Goal: Information Seeking & Learning: Check status

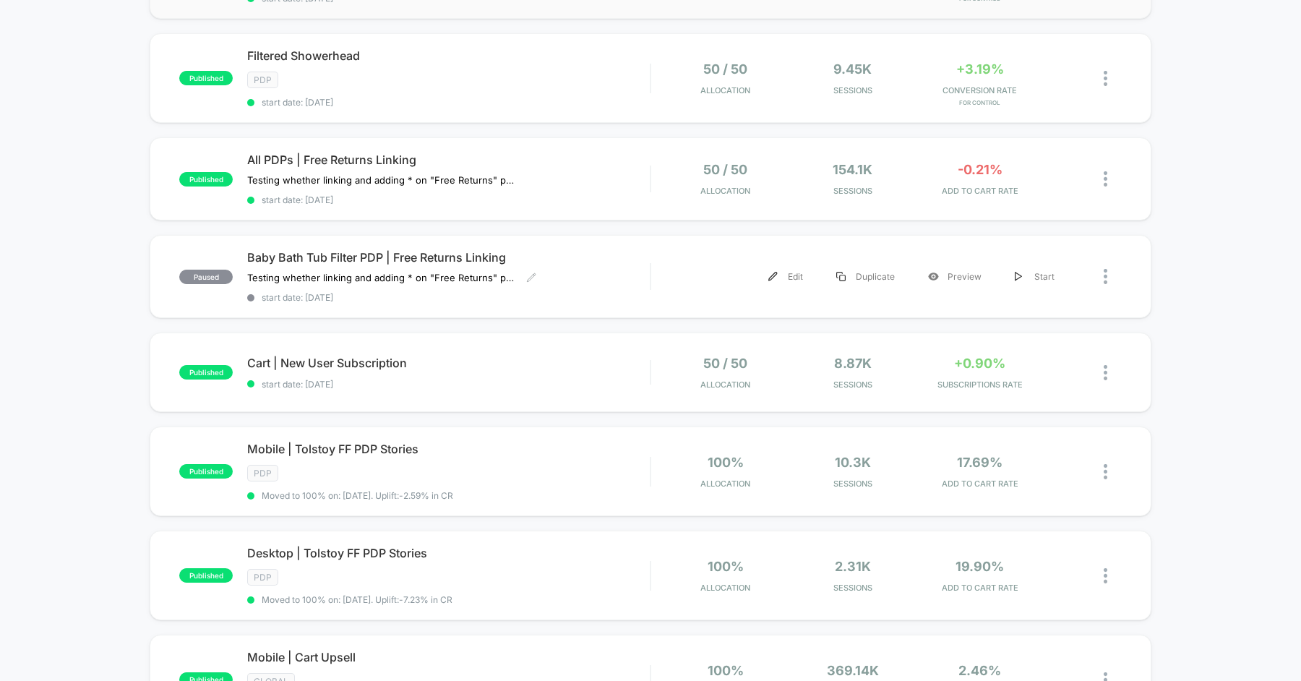
scroll to position [340, 0]
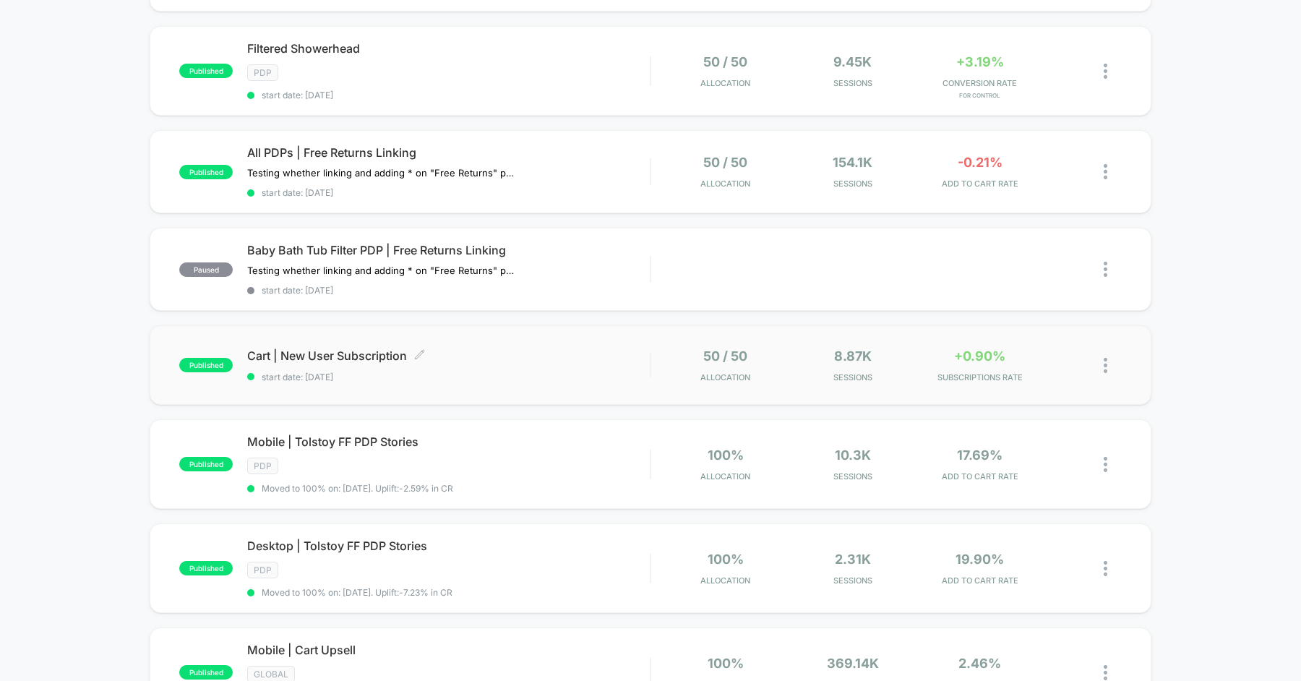
click at [506, 355] on div "Cart | New User Subscription Click to edit experience details Click to edit exp…" at bounding box center [448, 365] width 403 height 34
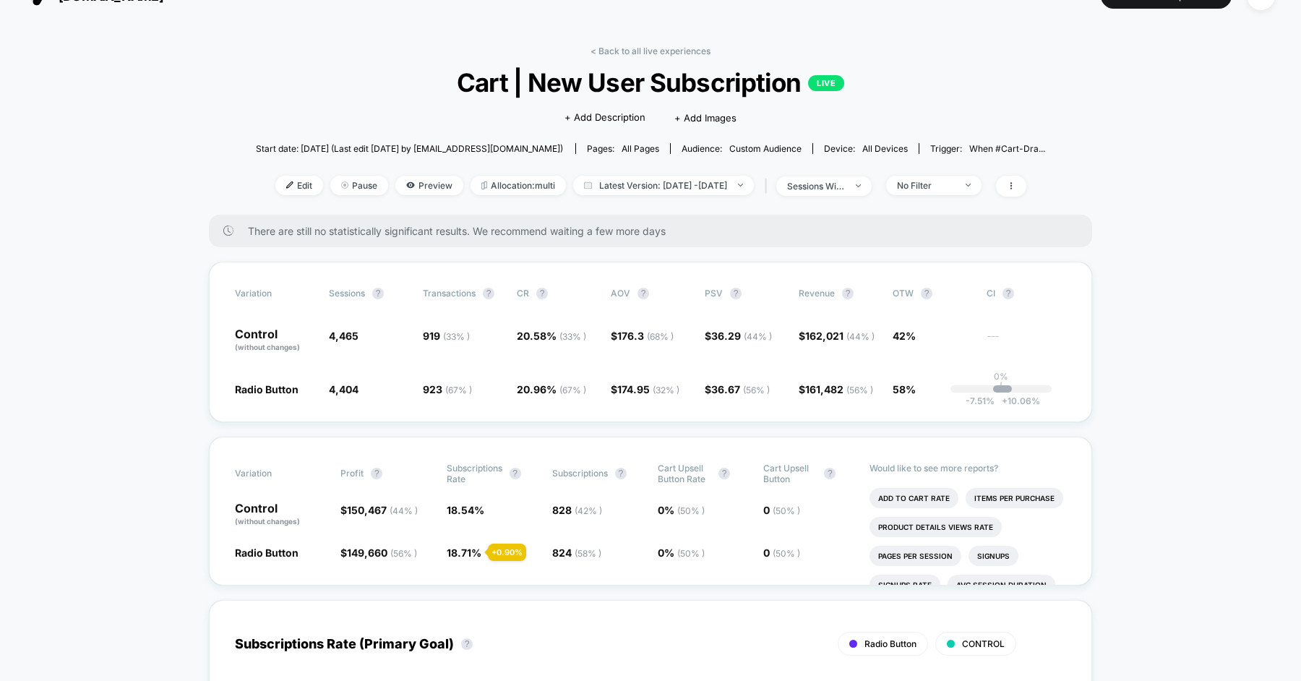
scroll to position [63, 0]
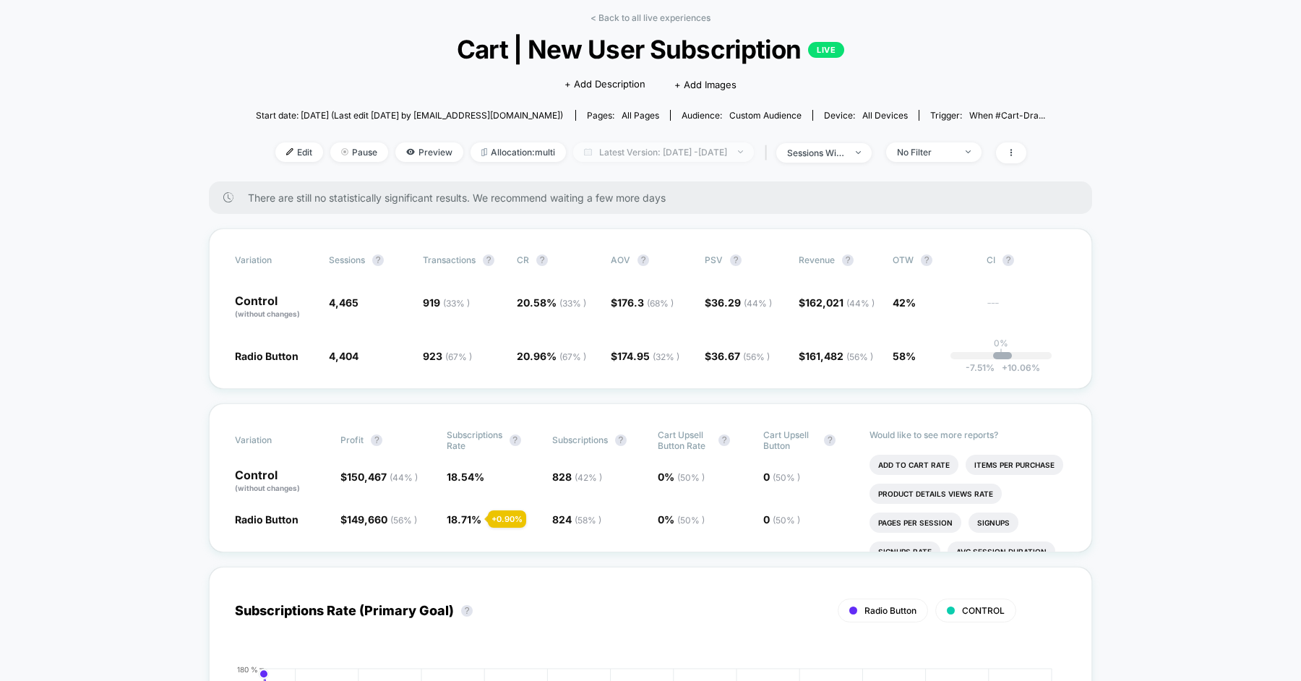
click at [645, 153] on span "Latest Version: [DATE] - [DATE]" at bounding box center [663, 152] width 181 height 20
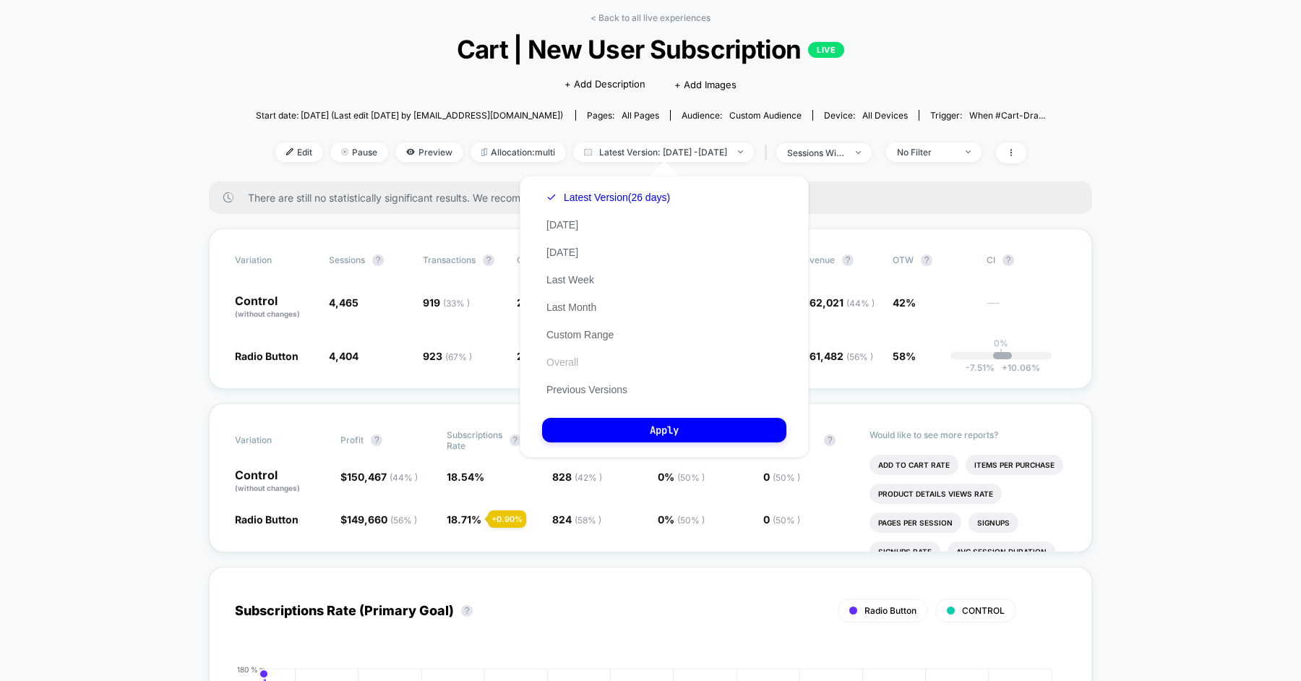
click at [571, 367] on button "Overall" at bounding box center [562, 362] width 40 height 13
click at [596, 391] on button "Previous Versions" at bounding box center [587, 389] width 90 height 13
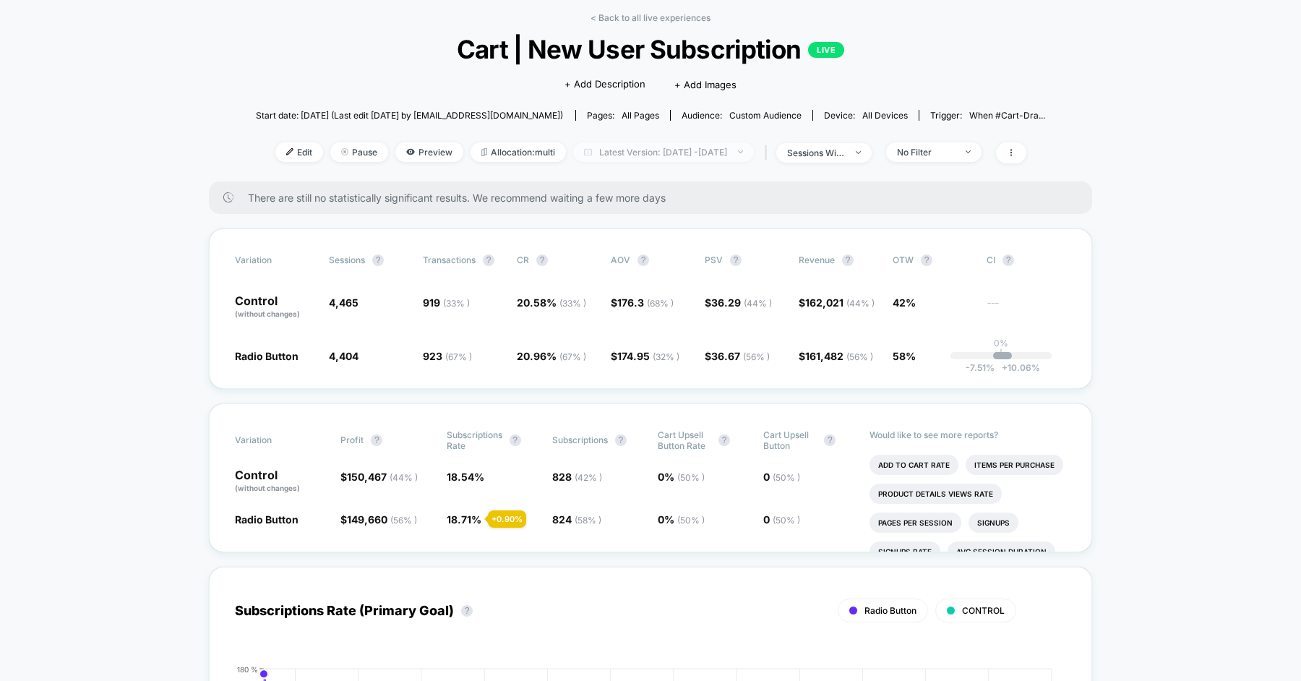
click at [640, 152] on span "Latest Version: [DATE] - [DATE]" at bounding box center [663, 152] width 181 height 20
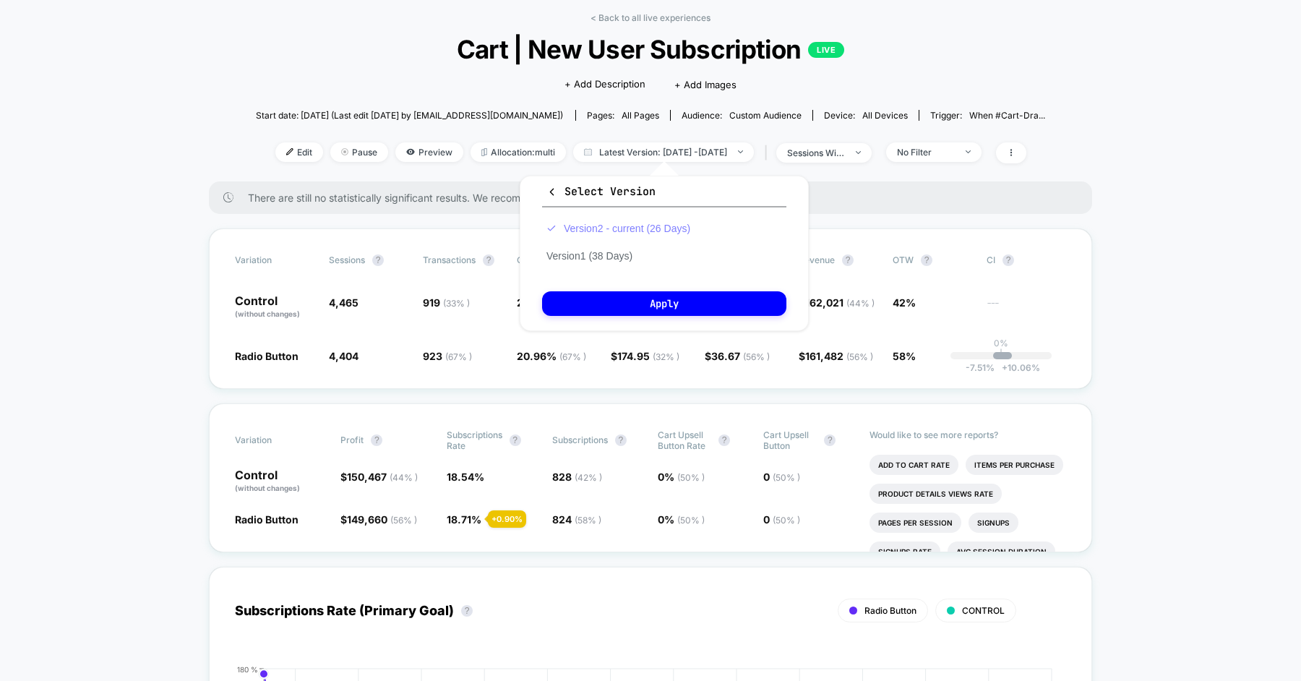
click at [644, 227] on button "Version 2 - current (26 Days)" at bounding box center [618, 228] width 153 height 13
click at [682, 294] on button "Apply" at bounding box center [664, 303] width 244 height 25
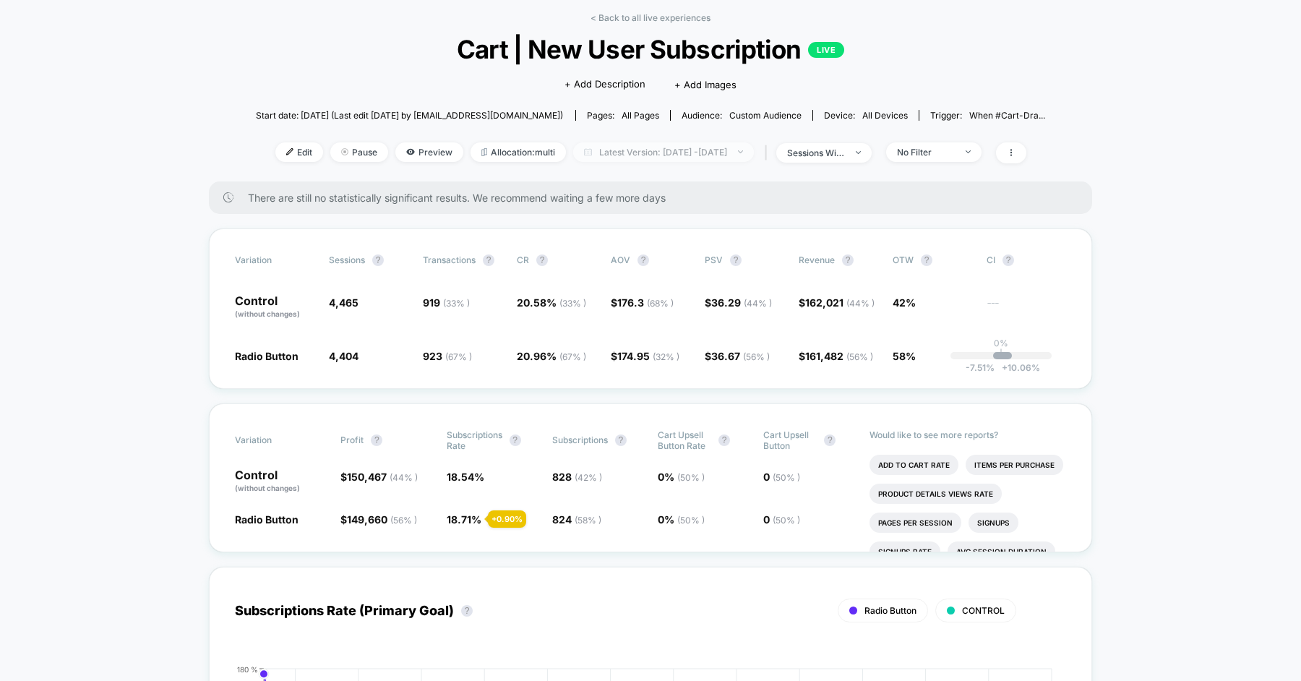
click at [727, 142] on span "Latest Version: [DATE] - [DATE]" at bounding box center [663, 152] width 181 height 20
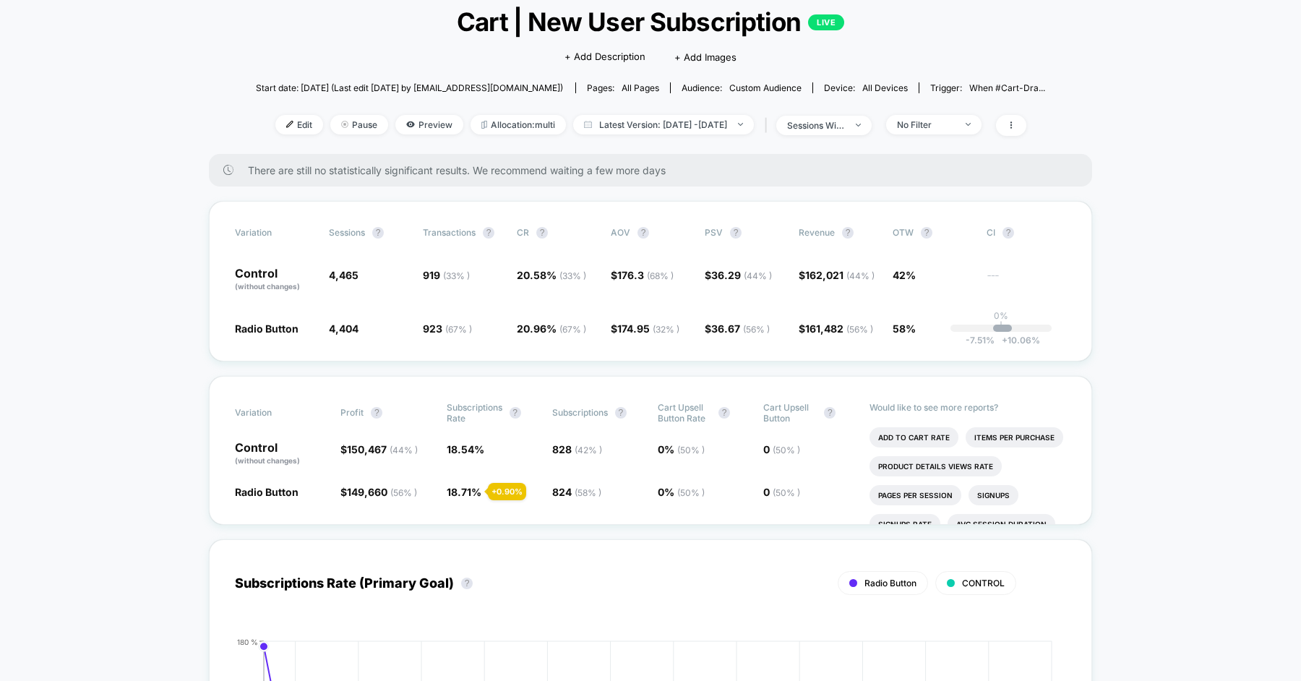
scroll to position [74, 0]
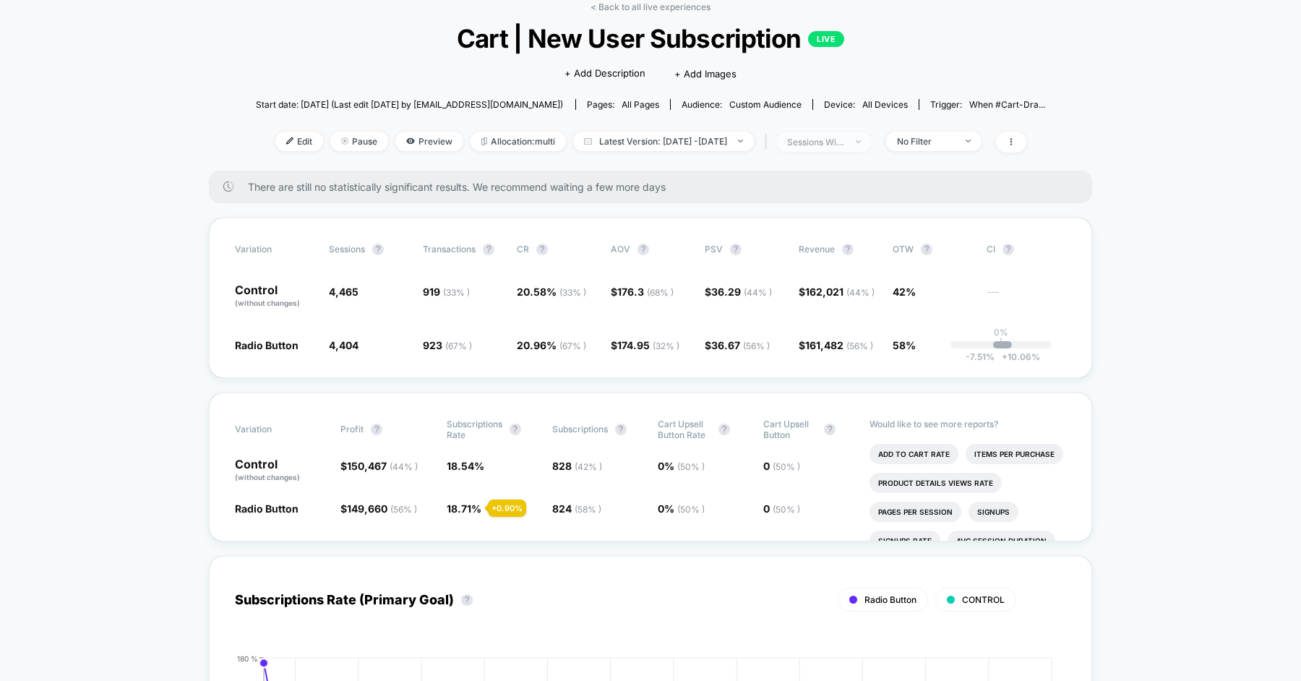
click at [845, 140] on div "sessions with impression" at bounding box center [816, 142] width 58 height 11
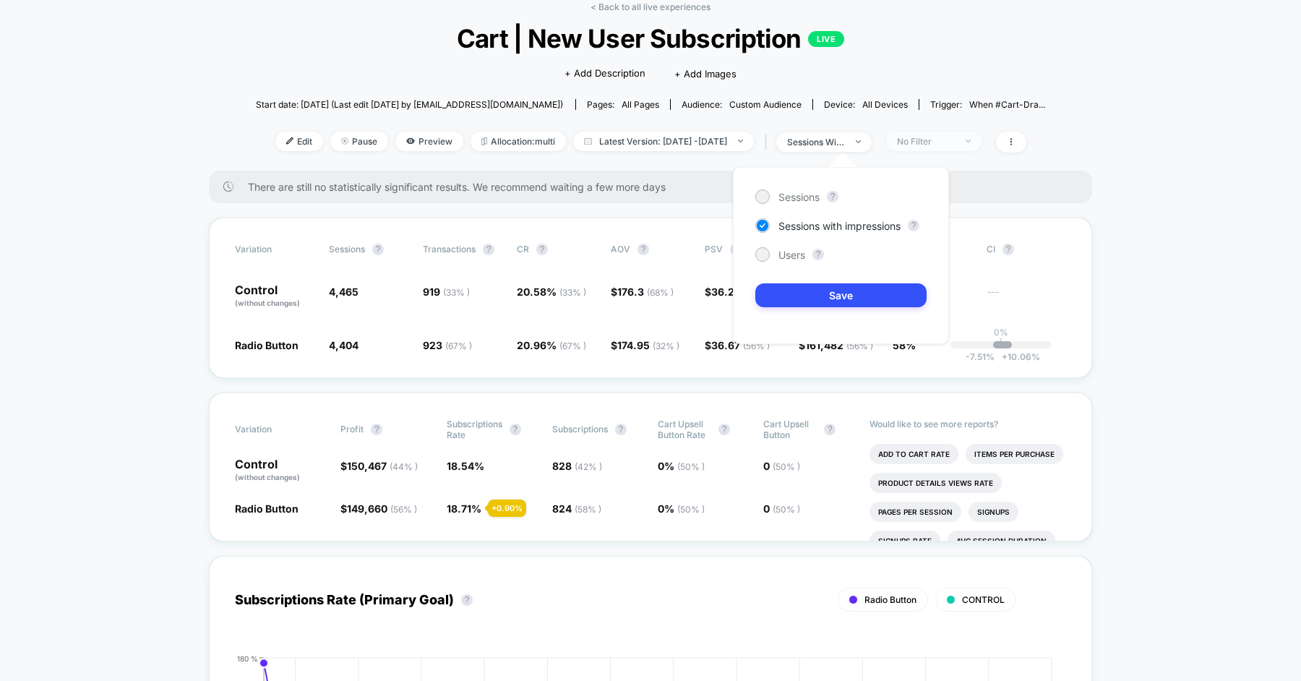
click at [924, 142] on div "No Filter" at bounding box center [926, 141] width 58 height 11
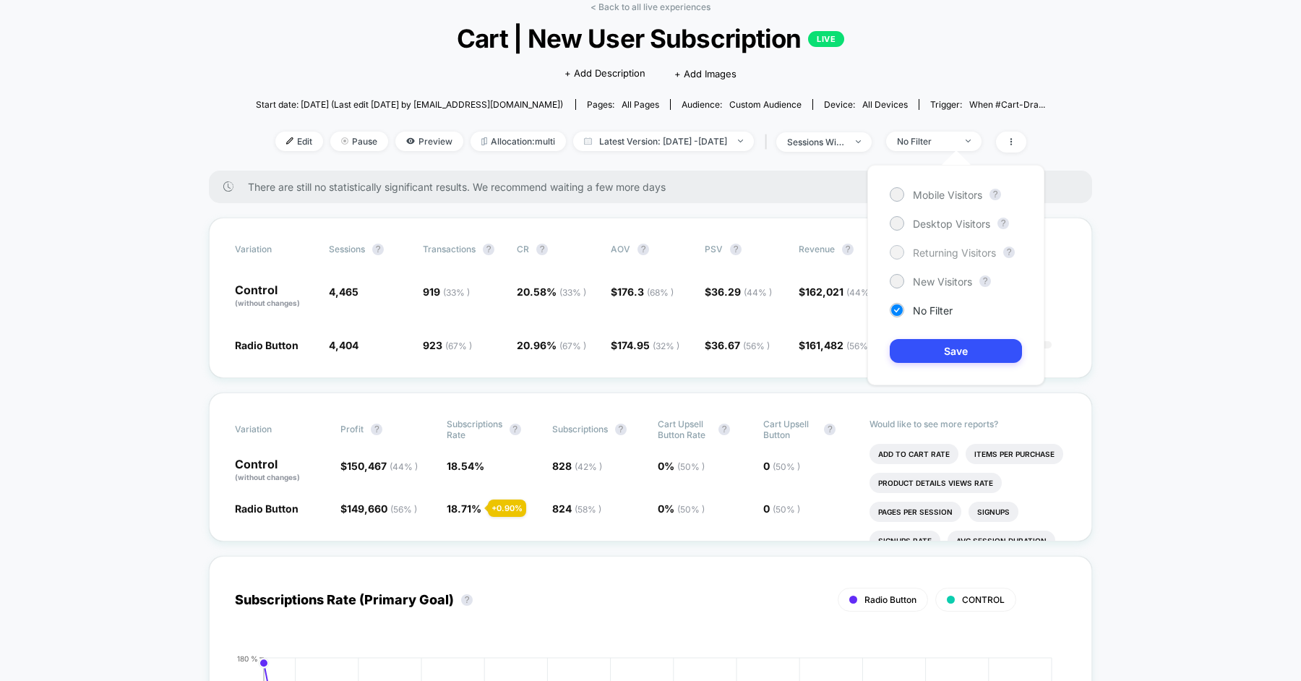
click at [940, 254] on span "Returning Visitors" at bounding box center [954, 253] width 83 height 12
click at [941, 346] on button "Save" at bounding box center [956, 351] width 132 height 24
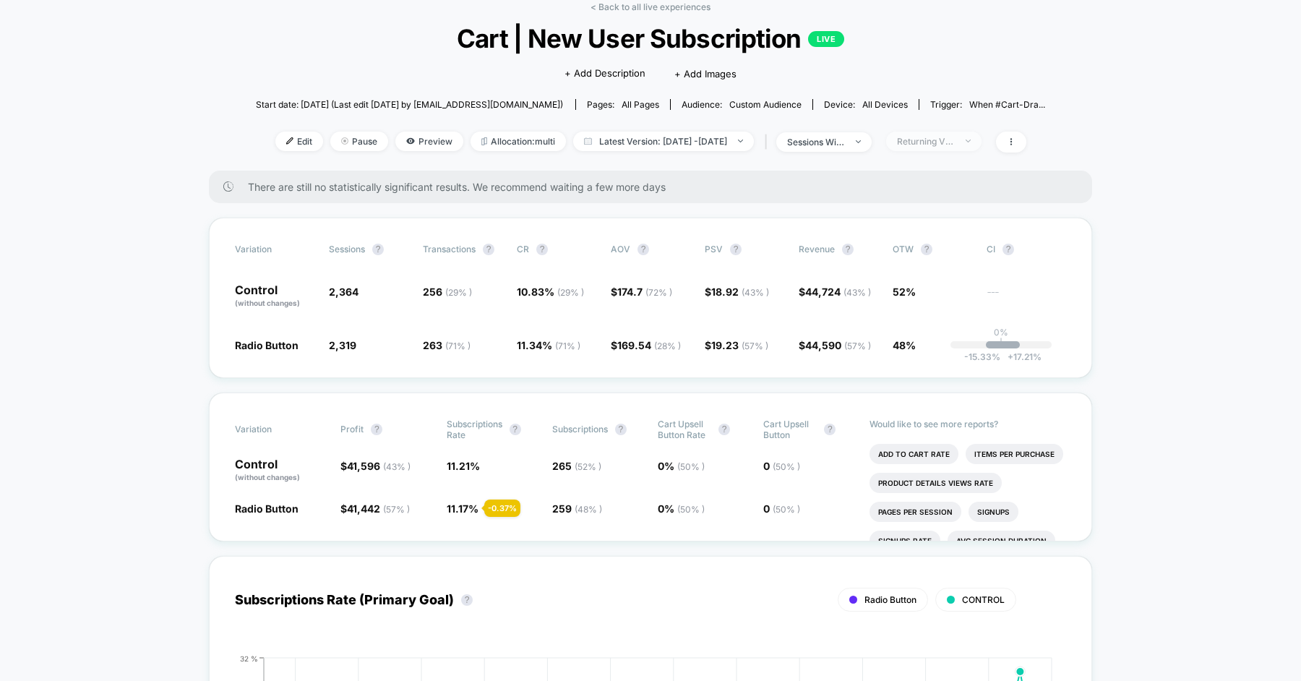
click at [954, 132] on span "Returning Visitors" at bounding box center [933, 142] width 95 height 20
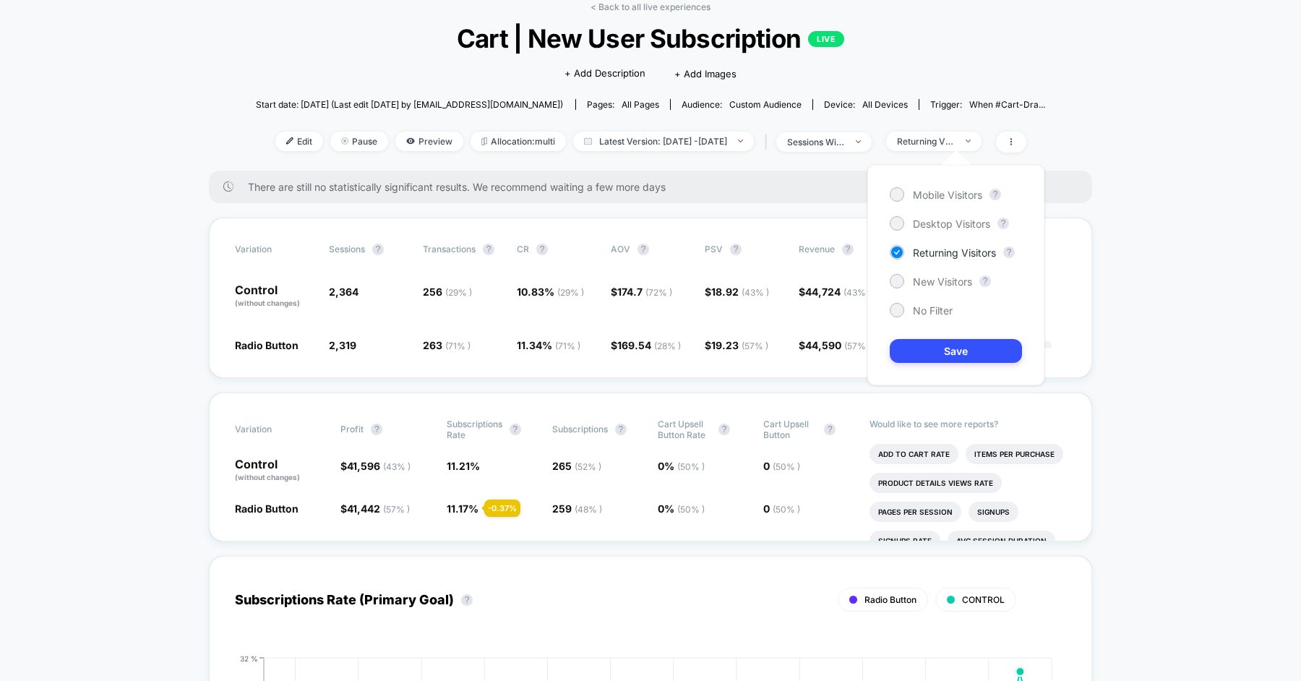
click at [935, 288] on div "Mobile Visitors ? Desktop Visitors ? Returning Visitors ? New Visitors ? No Fil…" at bounding box center [956, 275] width 177 height 221
click at [938, 270] on div "Mobile Visitors ? Desktop Visitors ? Returning Visitors ? New Visitors ? No Fil…" at bounding box center [956, 275] width 177 height 221
click at [931, 279] on span "New Visitors" at bounding box center [942, 281] width 59 height 12
click at [936, 343] on button "Save" at bounding box center [956, 351] width 132 height 24
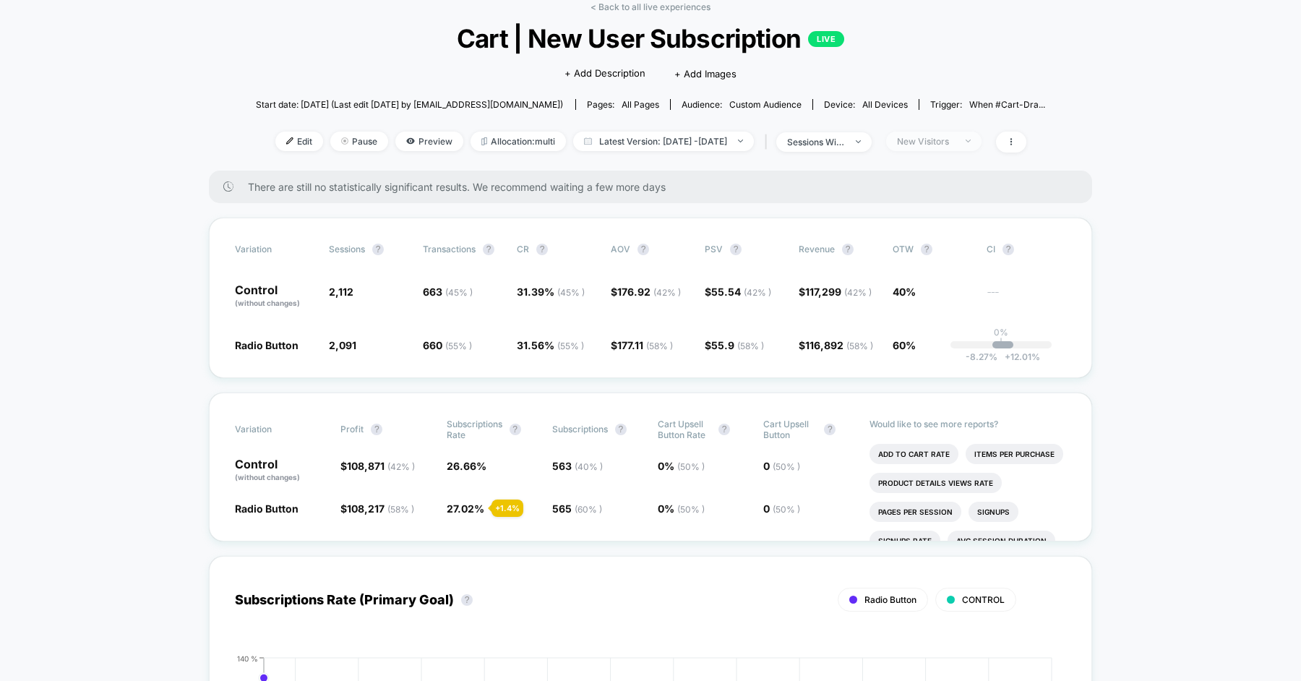
click at [947, 138] on div "New Visitors" at bounding box center [926, 141] width 58 height 11
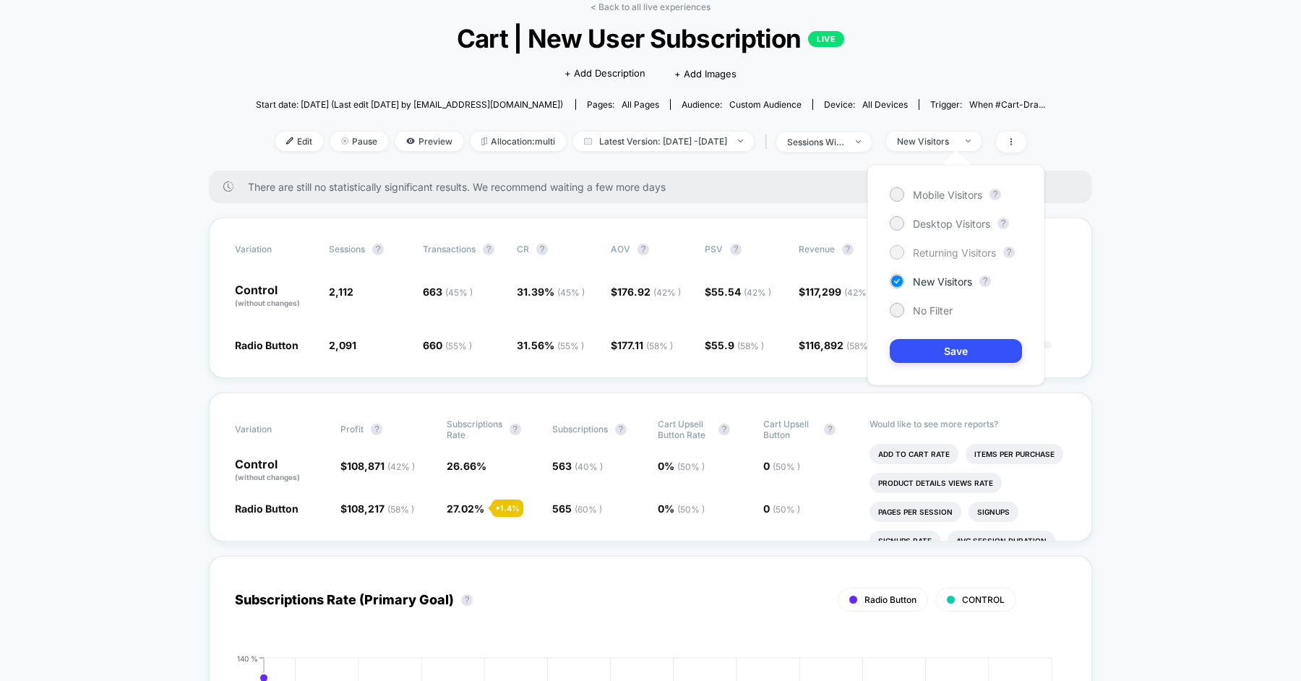
click at [936, 252] on span "Returning Visitors" at bounding box center [954, 253] width 83 height 12
click at [945, 358] on button "Save" at bounding box center [956, 351] width 132 height 24
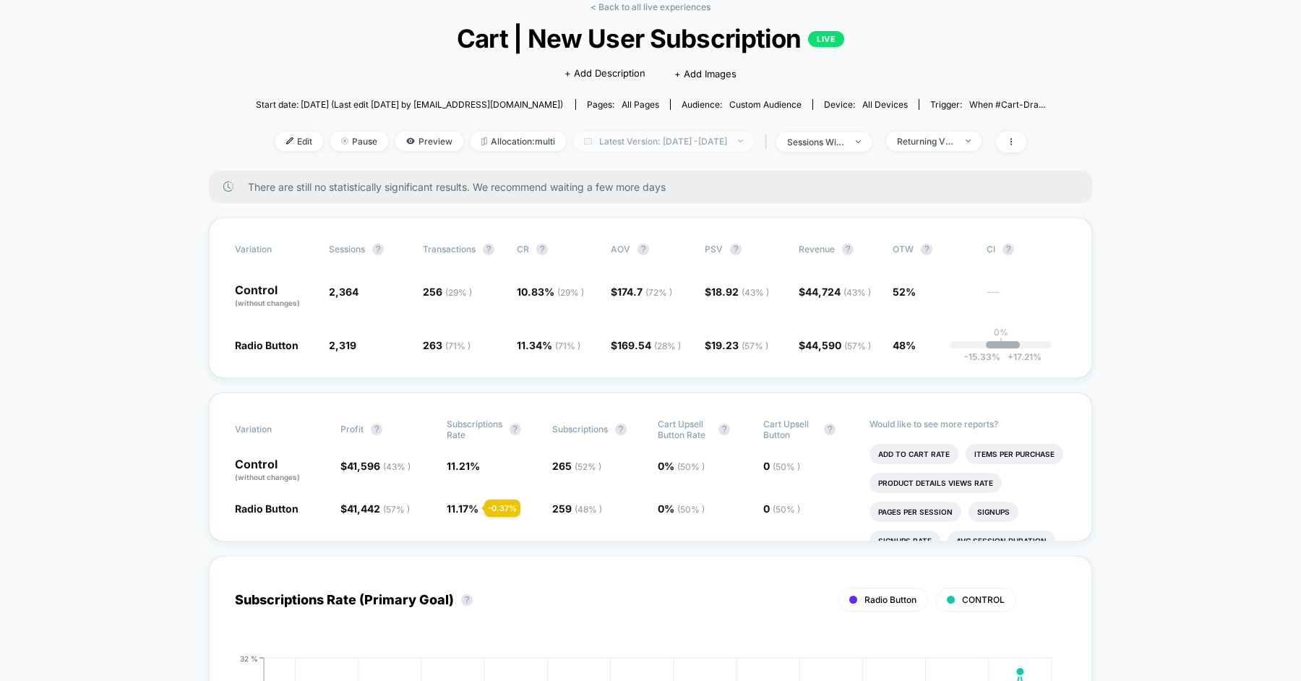
click at [633, 145] on span "Latest Version: [DATE] - [DATE]" at bounding box center [663, 142] width 181 height 20
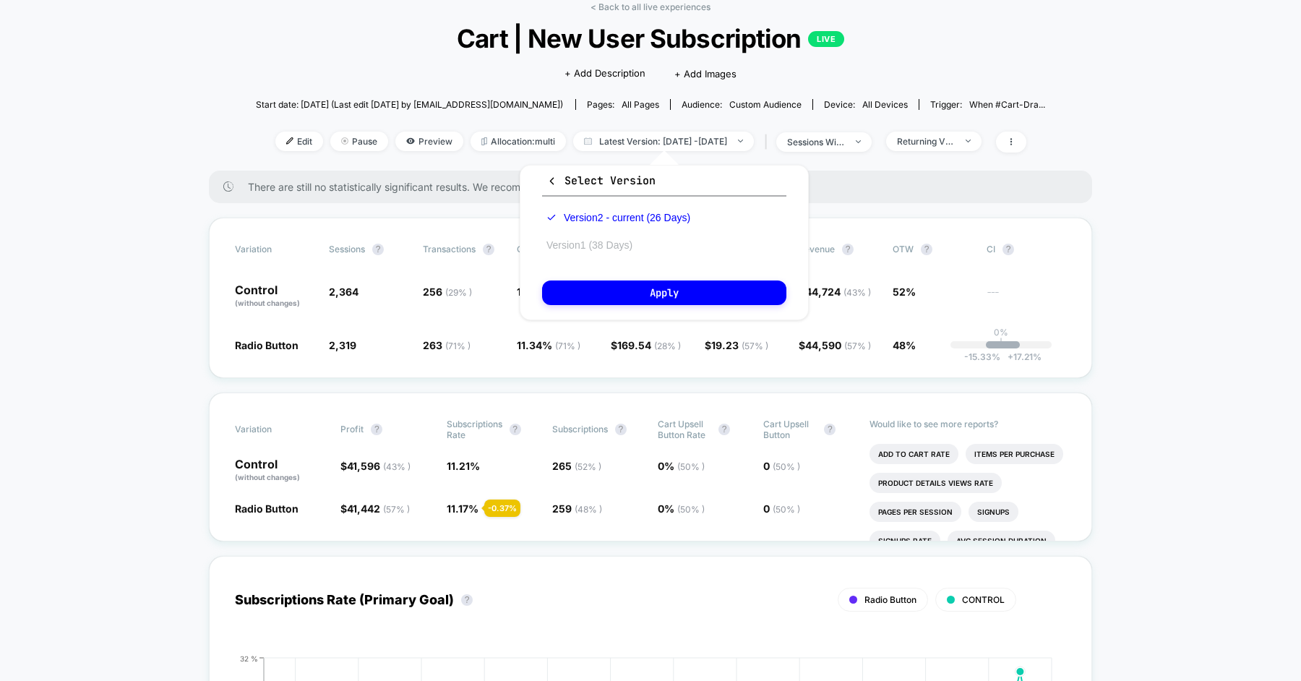
click at [620, 241] on button "Version 1 (38 Days)" at bounding box center [589, 245] width 95 height 13
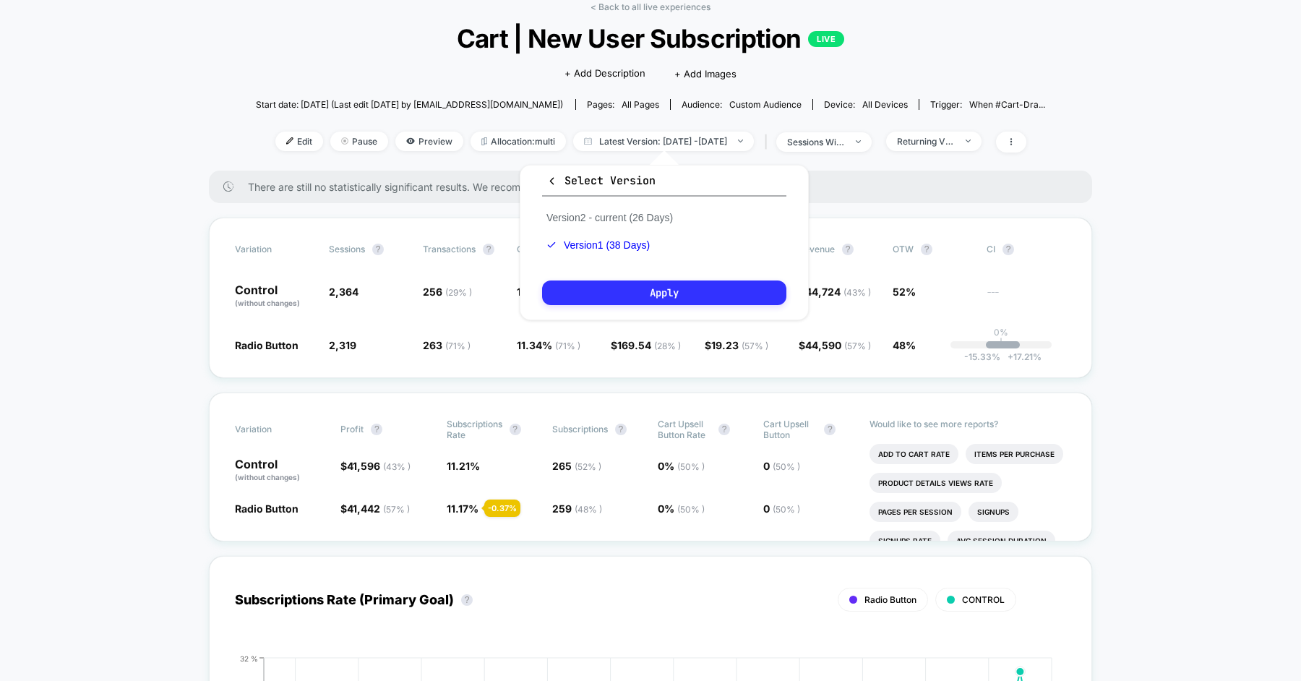
click at [656, 296] on button "Apply" at bounding box center [664, 293] width 244 height 25
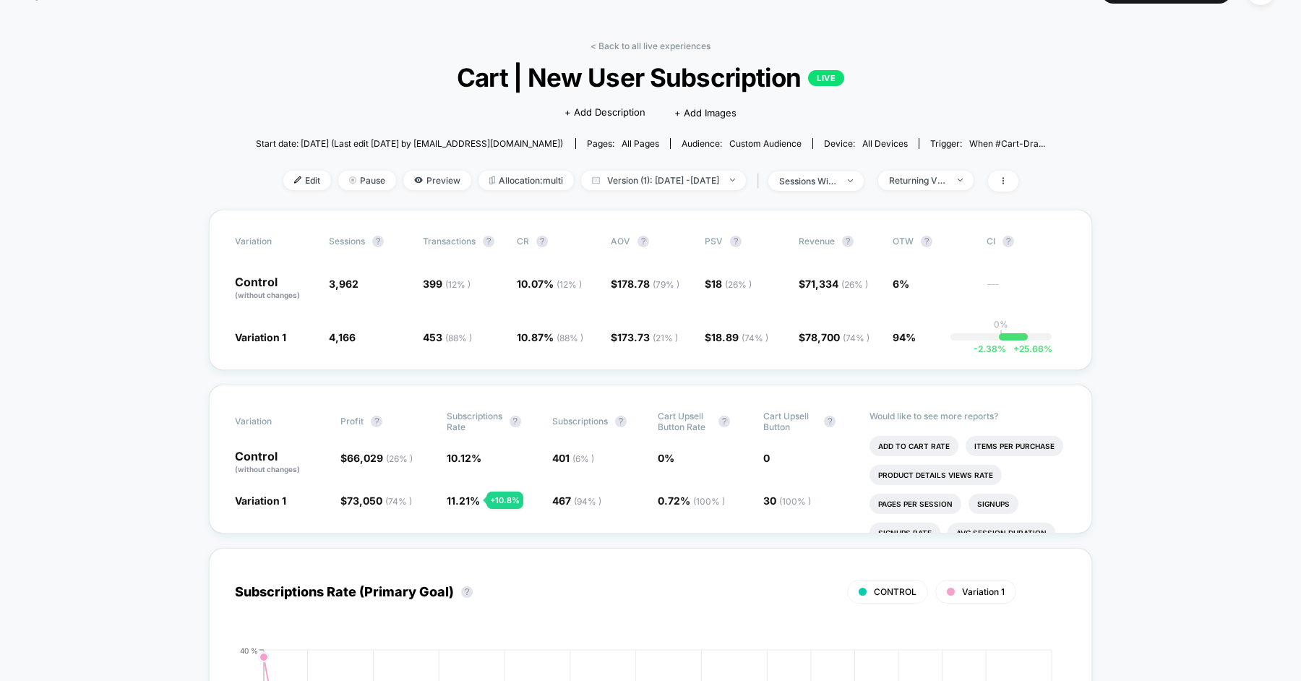
scroll to position [22, 0]
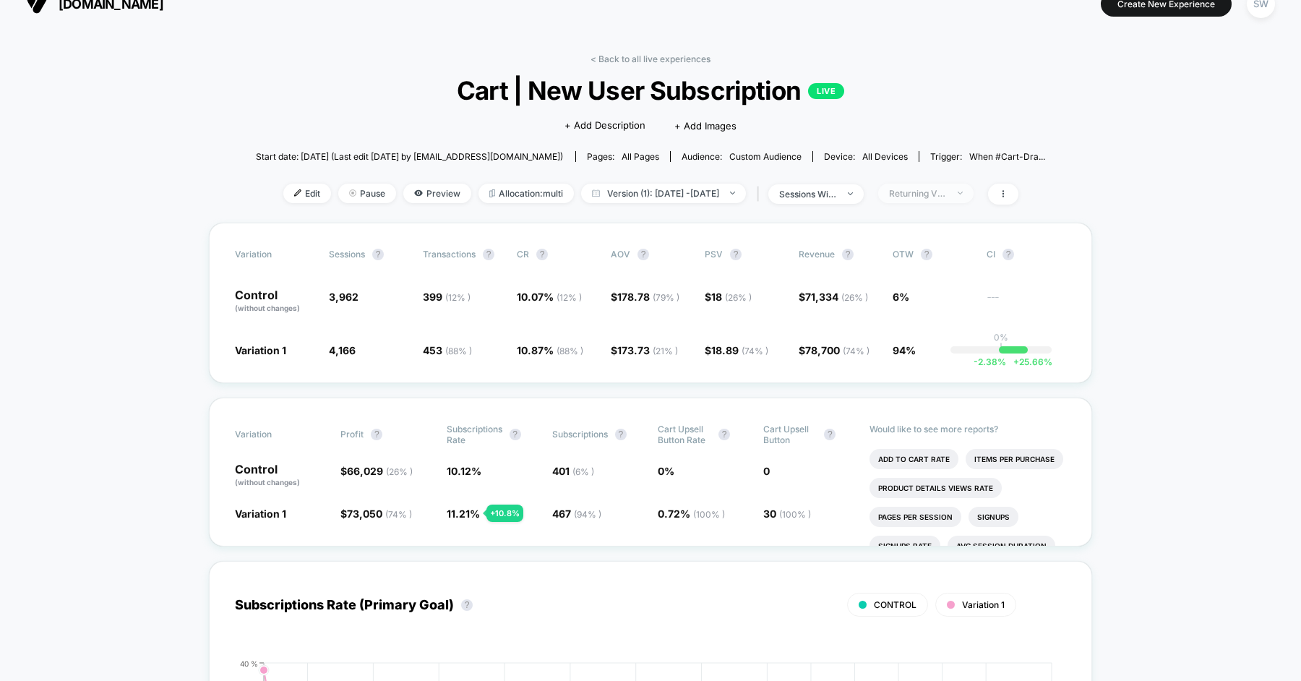
click at [944, 197] on div "Returning Visitors" at bounding box center [918, 193] width 58 height 11
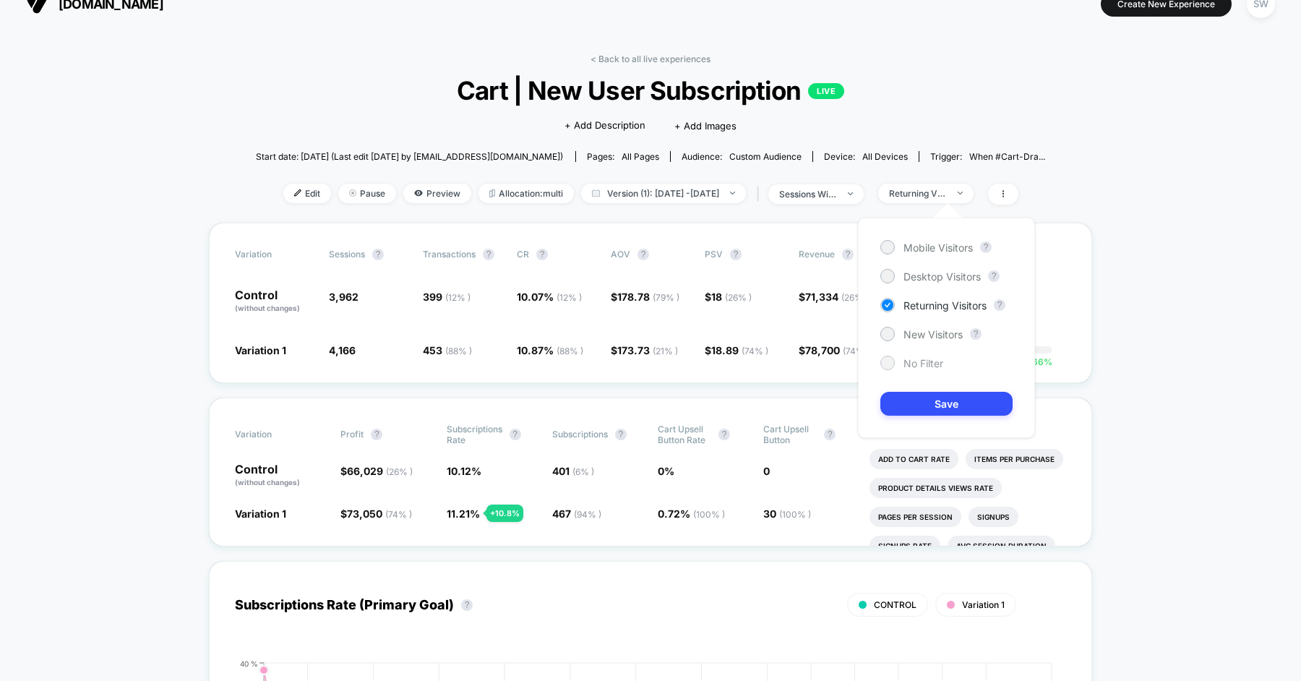
click at [923, 364] on span "No Filter" at bounding box center [924, 363] width 40 height 12
click at [923, 402] on button "Save" at bounding box center [947, 404] width 132 height 24
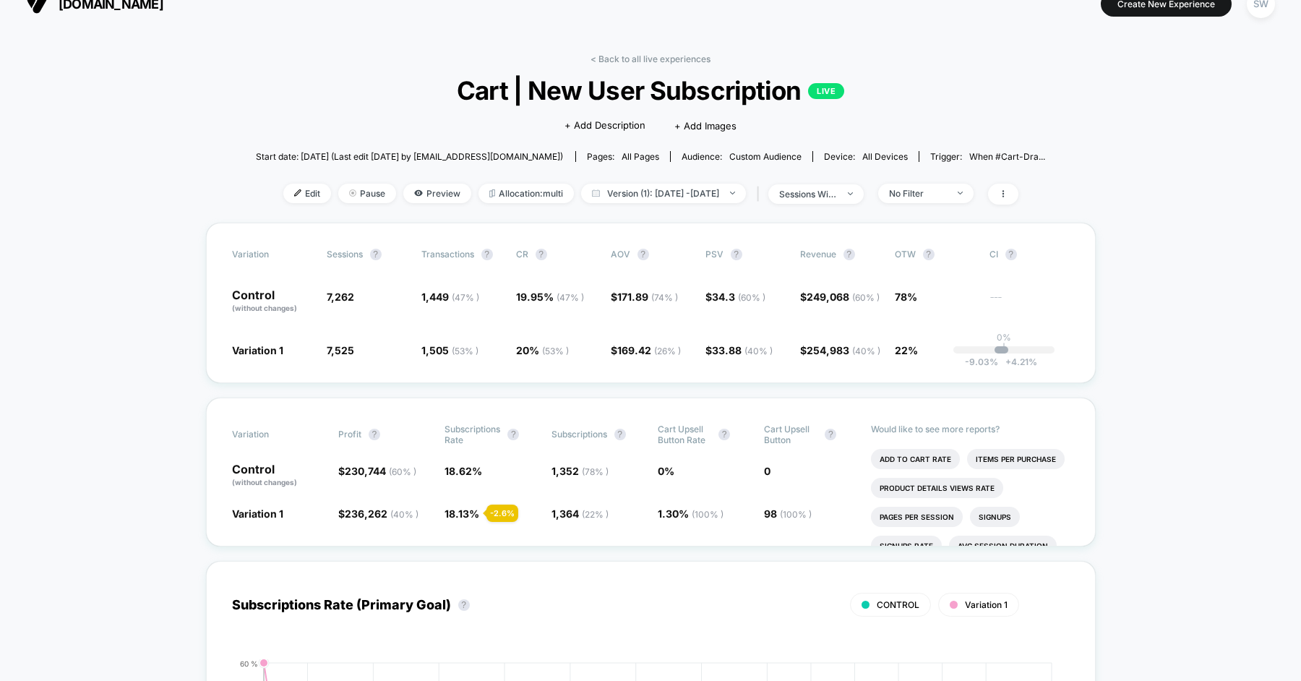
click at [647, 206] on div "< Back to all live experiences Cart | New User Subscription LIVE Click to edit …" at bounding box center [651, 138] width 790 height 169
click at [671, 201] on span "Version (1): [DATE] - [DATE]" at bounding box center [663, 194] width 165 height 20
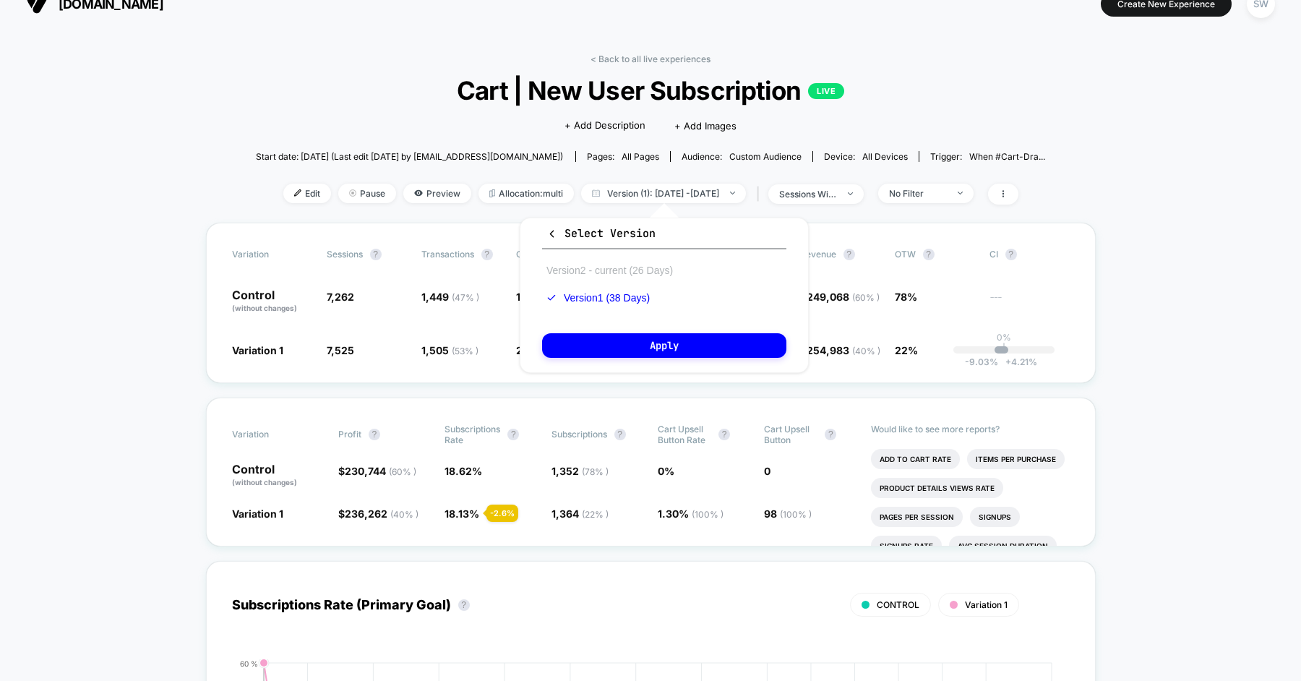
click at [635, 270] on button "Version 2 - current (26 Days)" at bounding box center [609, 270] width 135 height 13
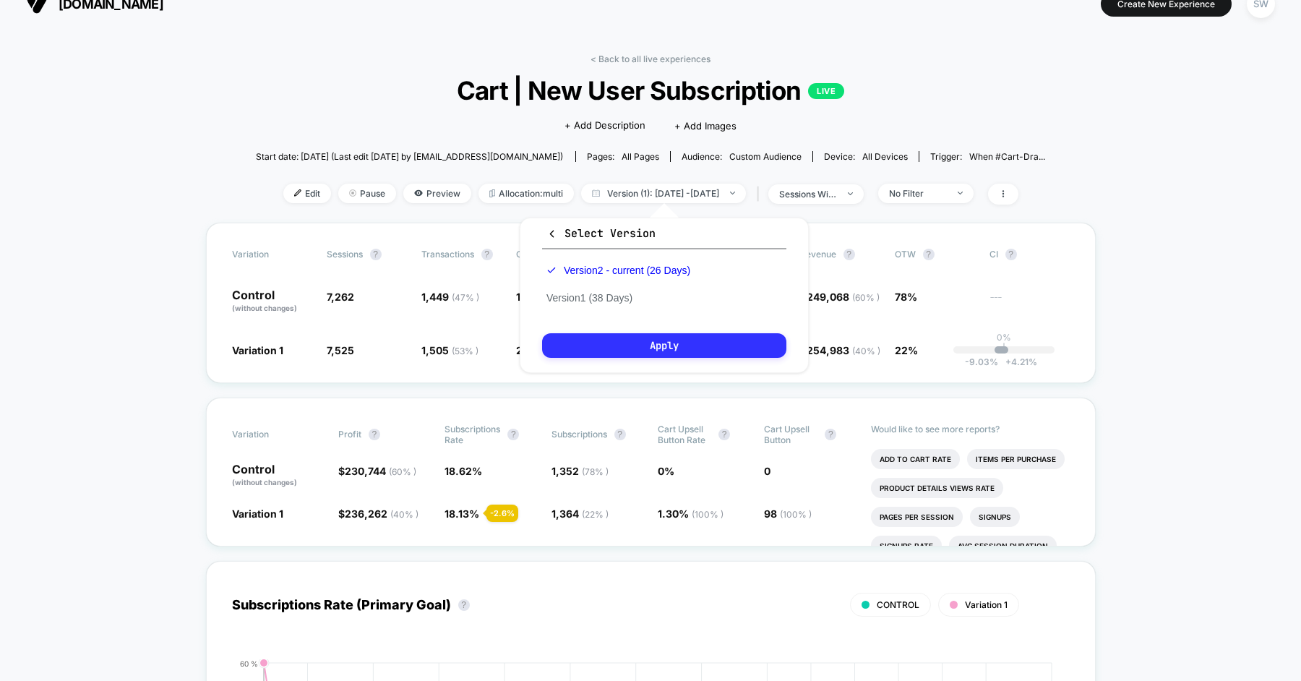
click at [637, 338] on button "Apply" at bounding box center [664, 345] width 244 height 25
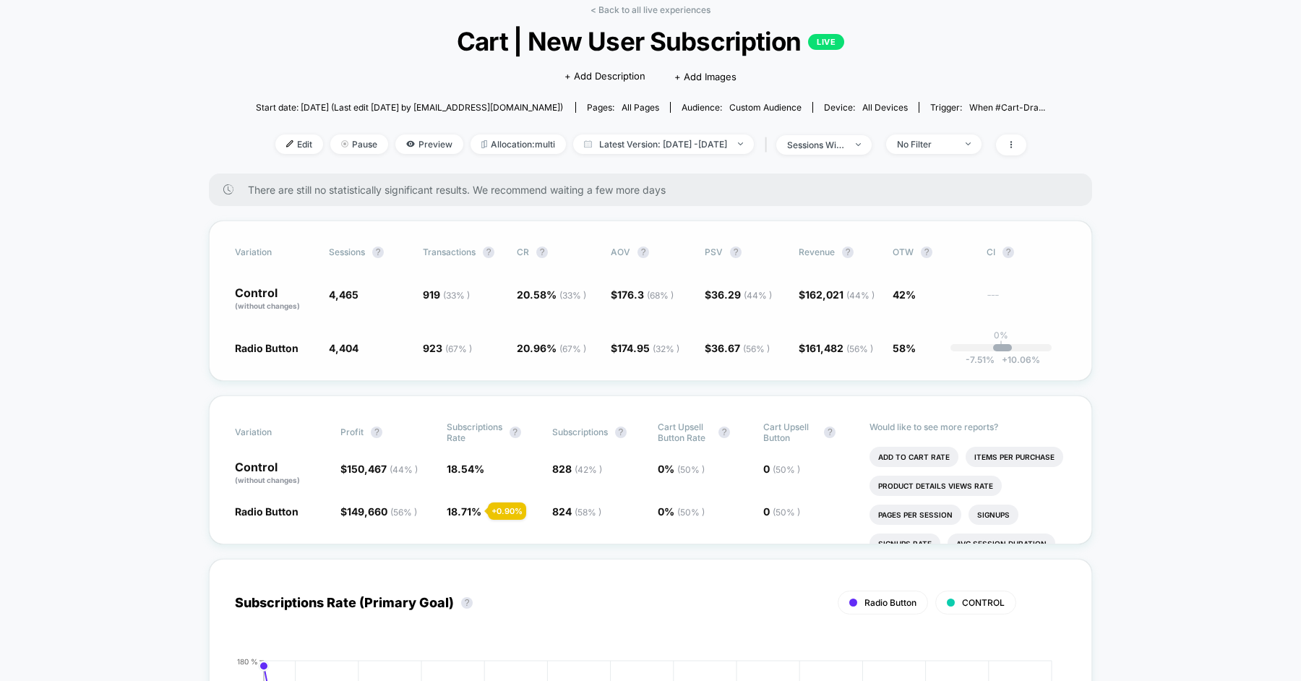
scroll to position [59, 0]
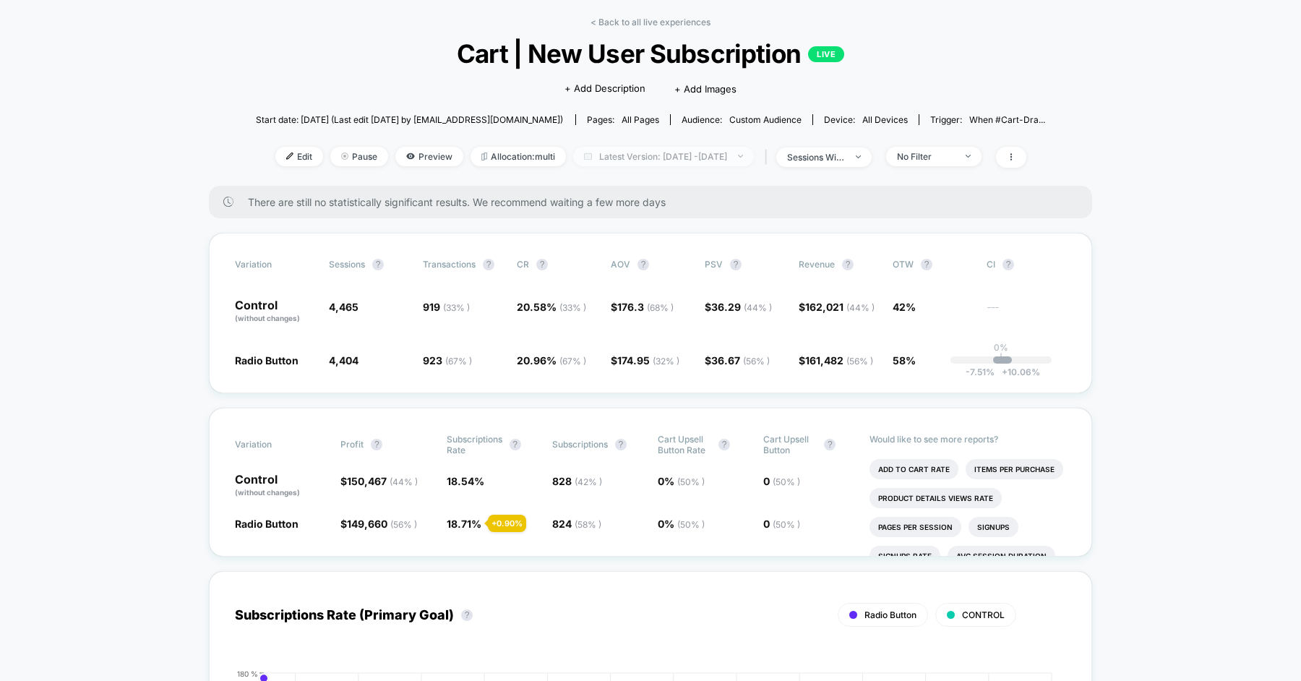
click at [712, 147] on span "Latest Version: [DATE] - [DATE]" at bounding box center [663, 157] width 181 height 20
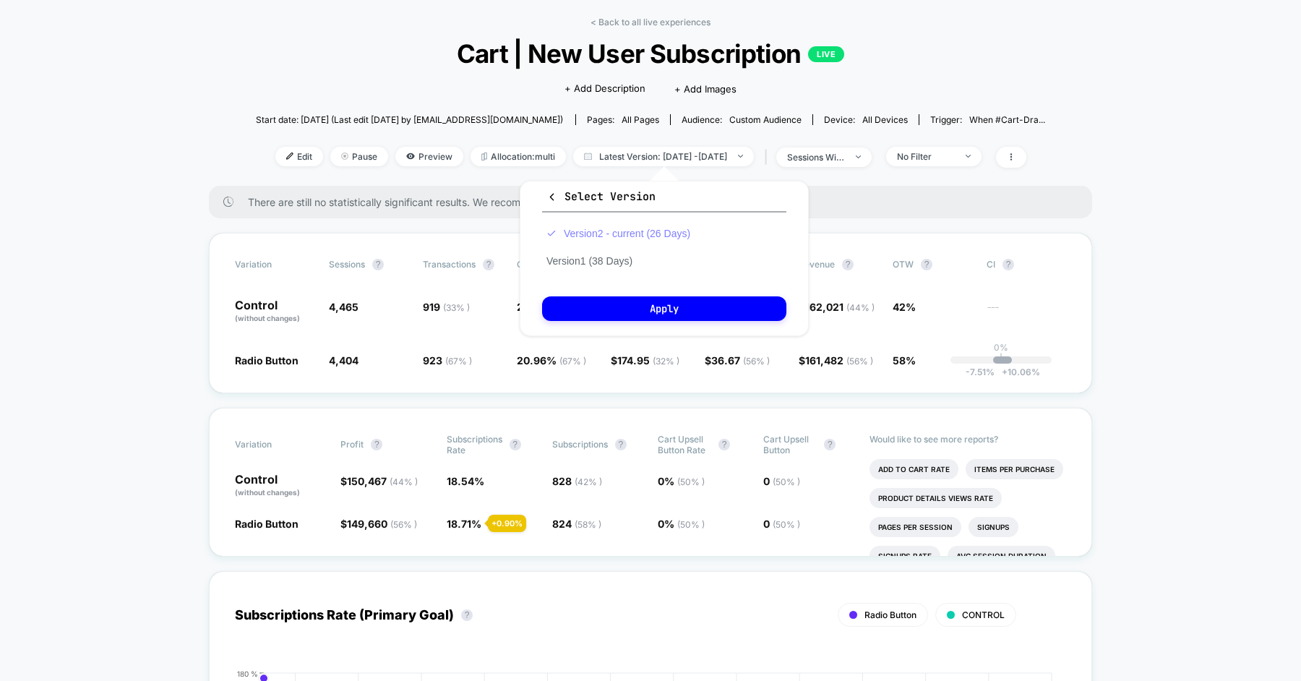
click at [644, 231] on button "Version 2 - current (26 Days)" at bounding box center [618, 233] width 153 height 13
click at [609, 259] on button "Version 1 (38 Days)" at bounding box center [589, 260] width 95 height 13
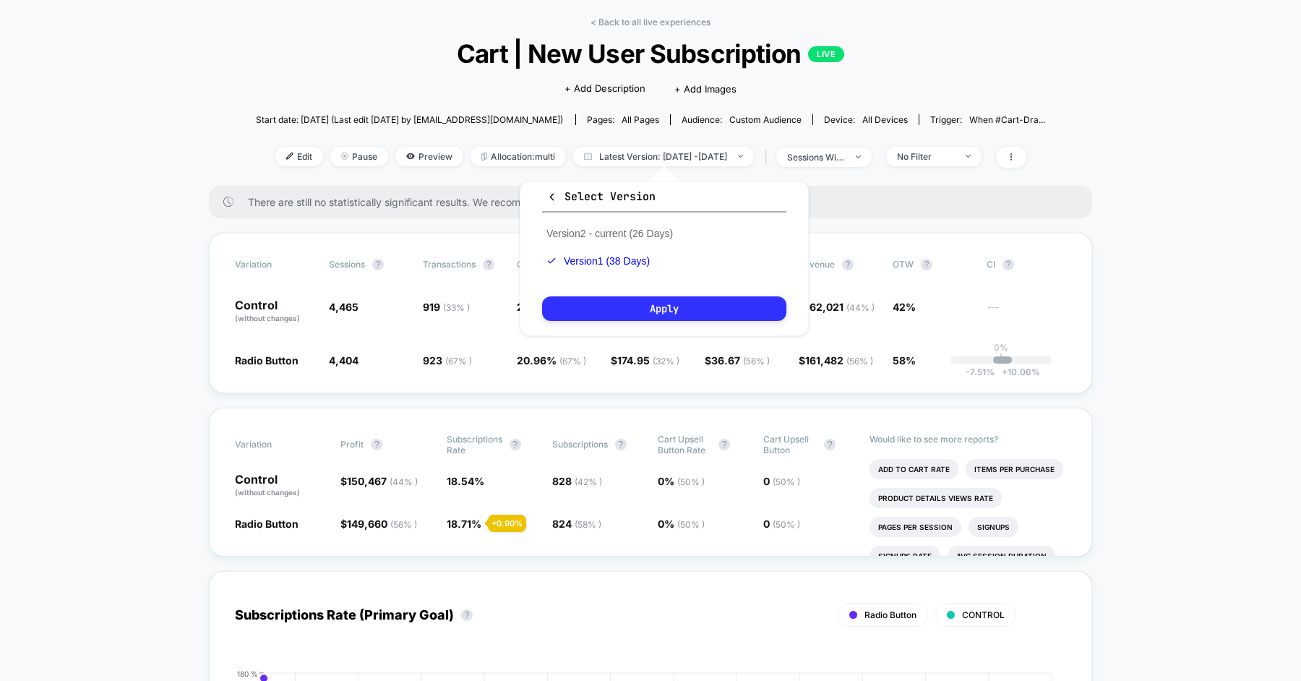
click at [631, 309] on button "Apply" at bounding box center [664, 308] width 244 height 25
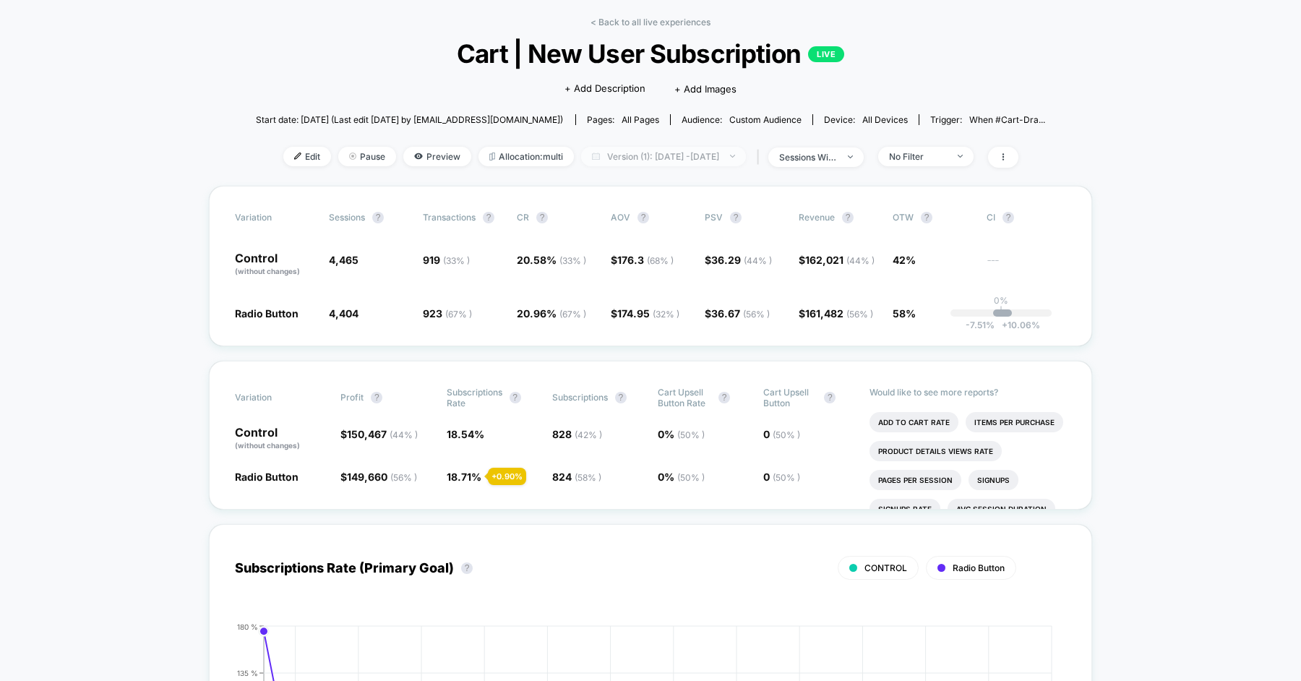
click at [651, 154] on span "Version (1): [DATE] - [DATE]" at bounding box center [663, 157] width 165 height 20
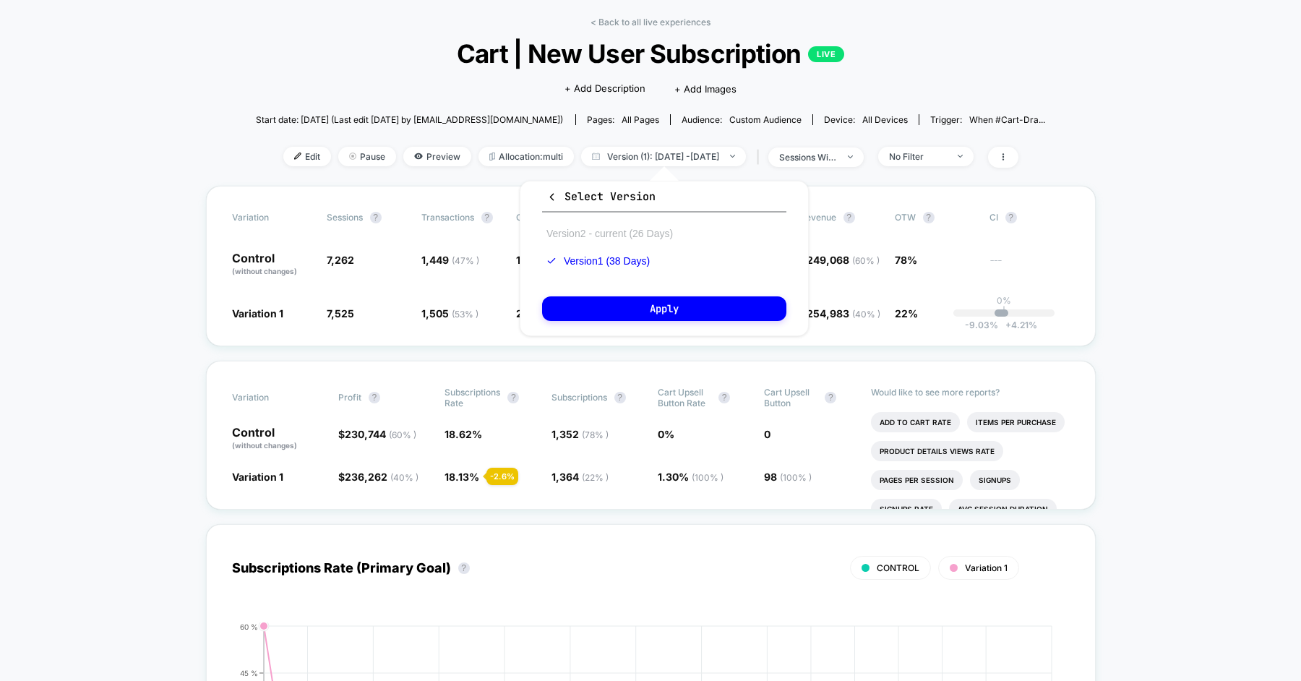
click at [620, 230] on button "Version 2 - current (26 Days)" at bounding box center [609, 233] width 135 height 13
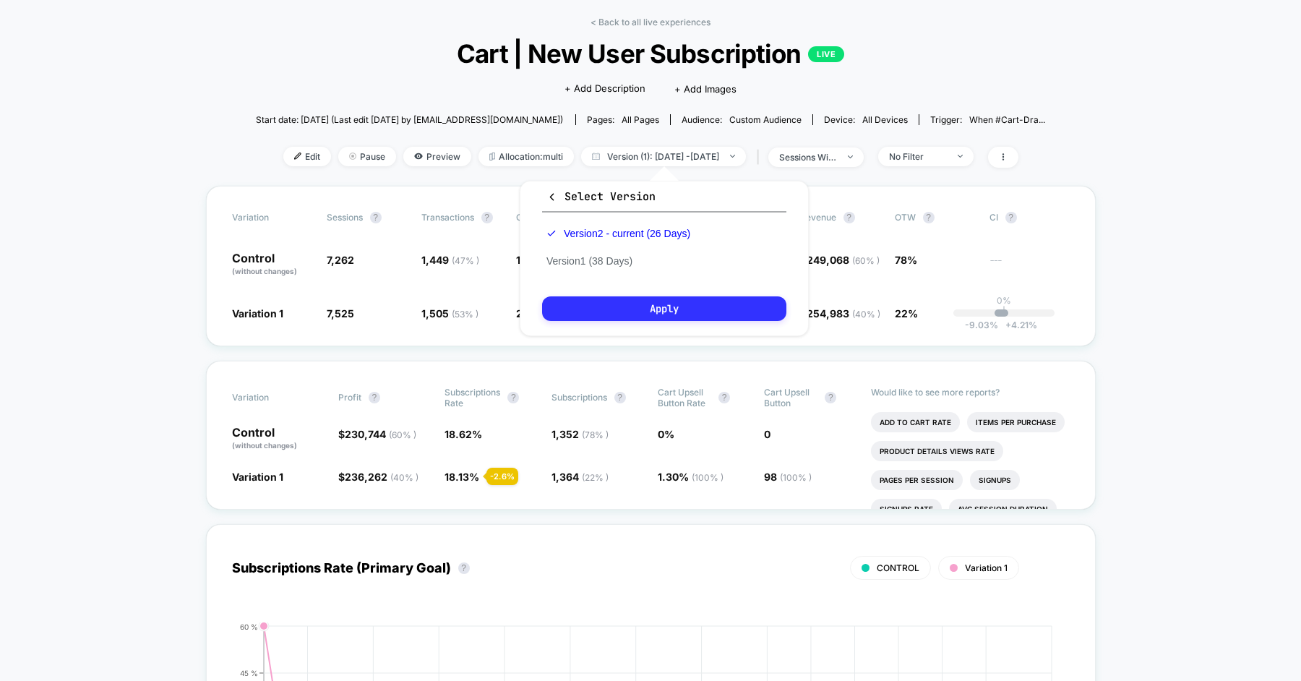
click at [631, 307] on button "Apply" at bounding box center [664, 308] width 244 height 25
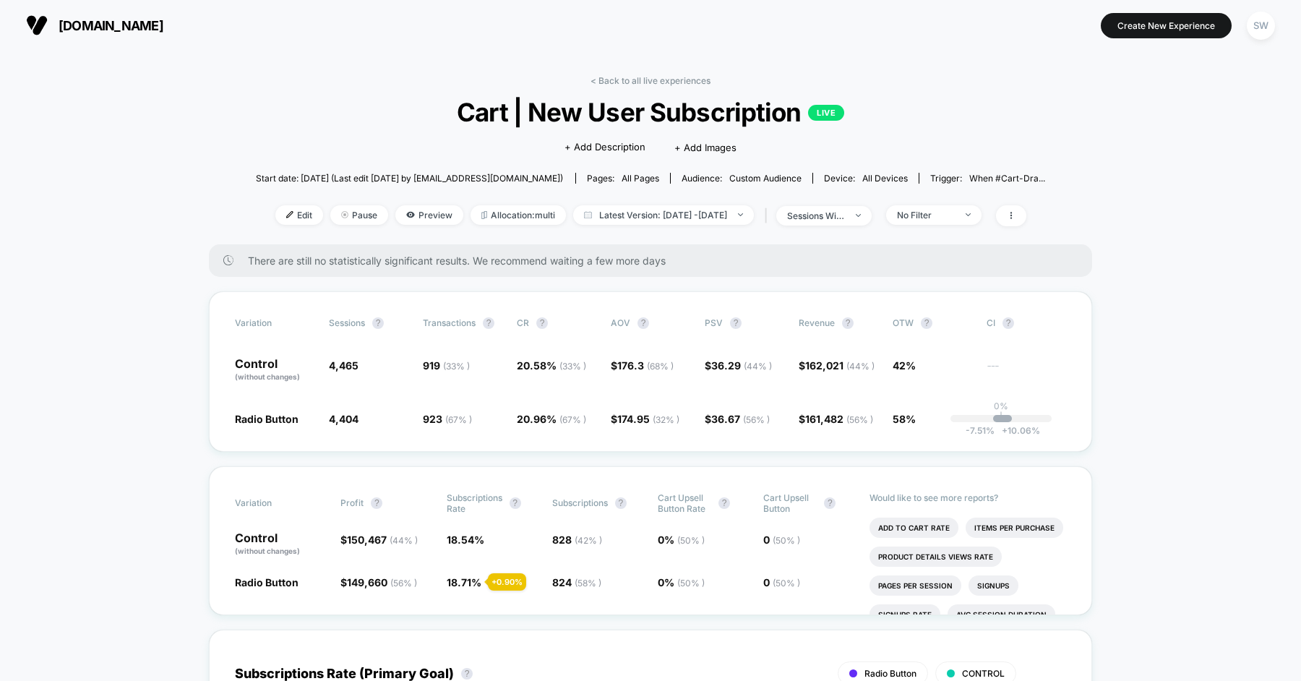
click at [645, 91] on div "< Back to all live experiences Cart | New User Subscription LIVE Click to edit …" at bounding box center [651, 159] width 790 height 169
click at [675, 78] on link "< Back to all live experiences" at bounding box center [651, 80] width 120 height 11
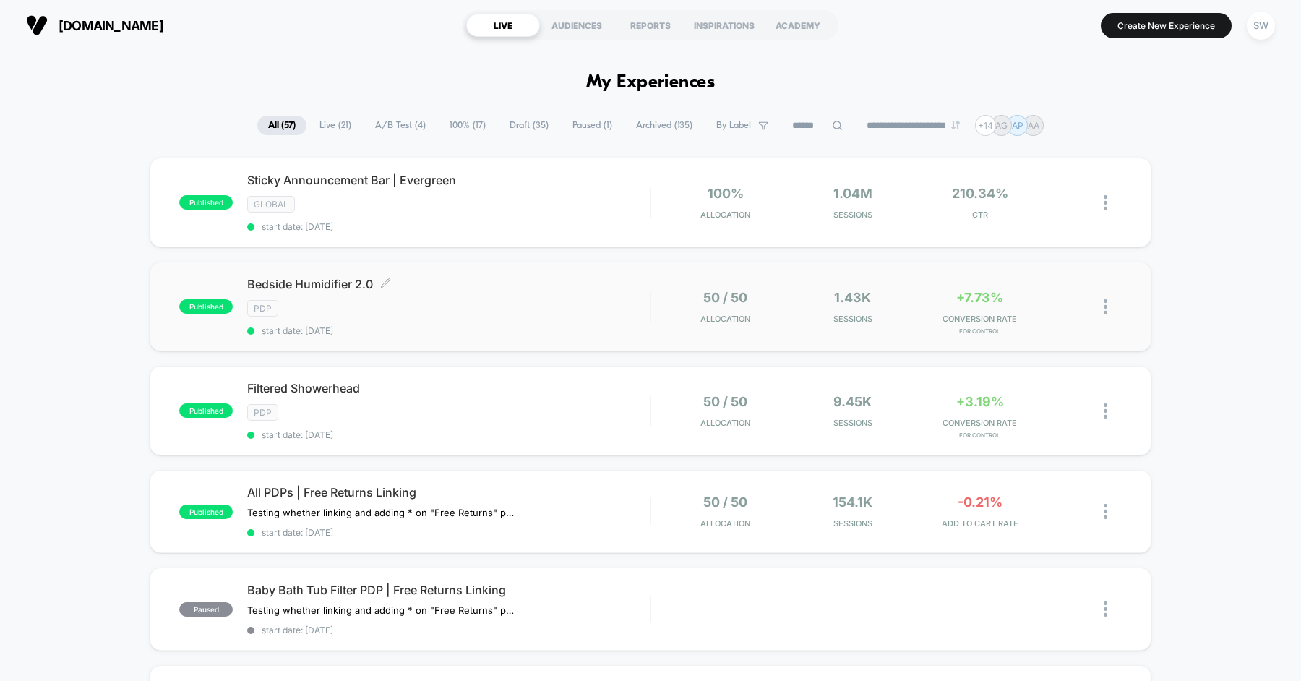
click at [464, 325] on span "start date: [DATE]" at bounding box center [448, 330] width 403 height 11
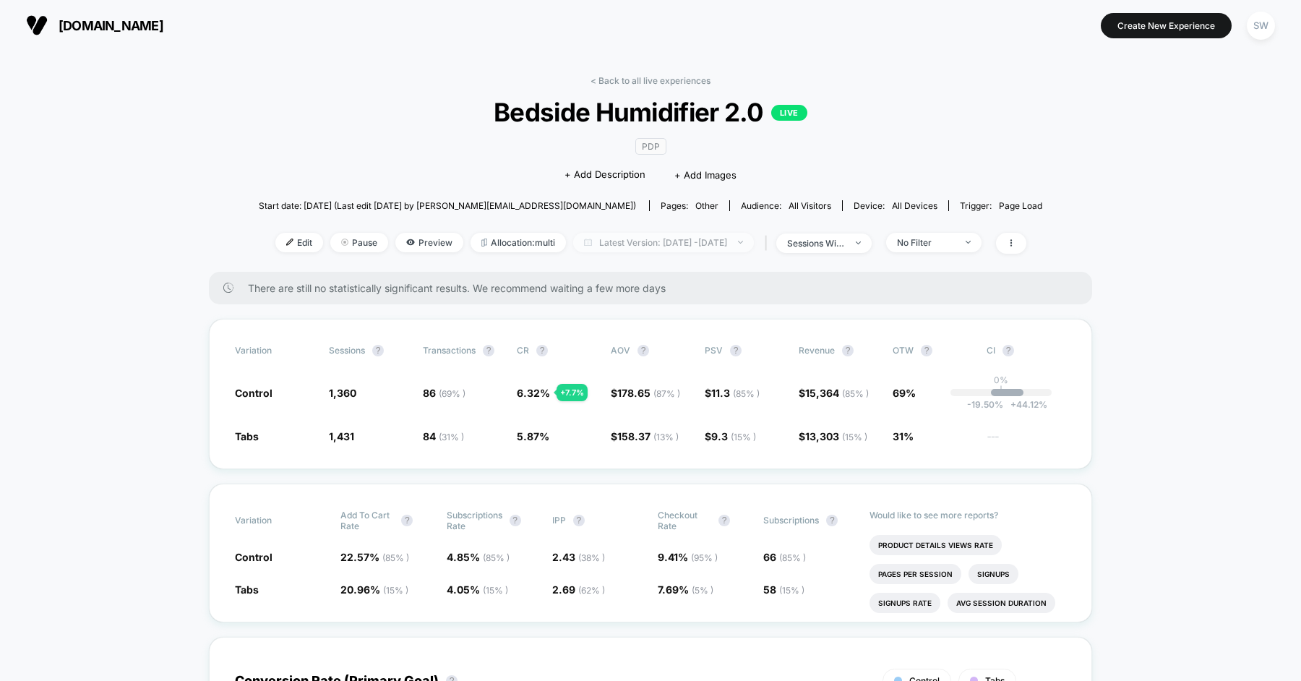
click at [584, 248] on span "Latest Version: [DATE] - [DATE]" at bounding box center [663, 243] width 181 height 20
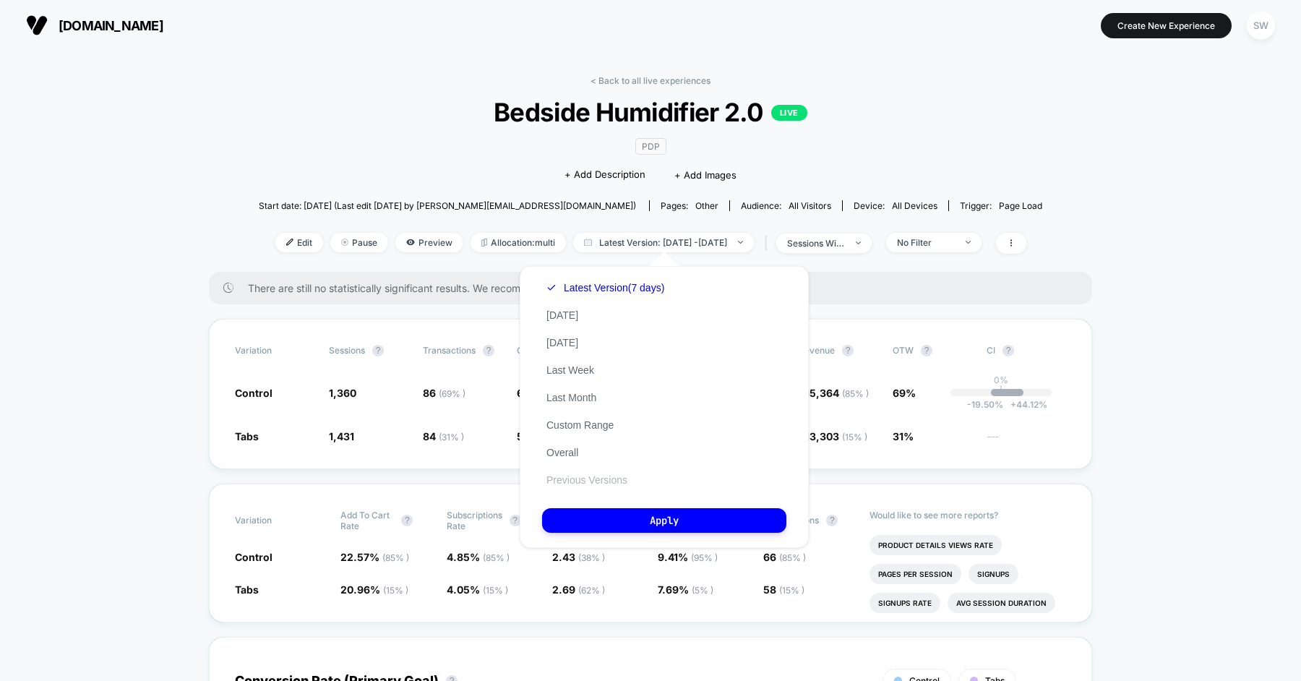
click at [586, 482] on button "Previous Versions" at bounding box center [587, 480] width 90 height 13
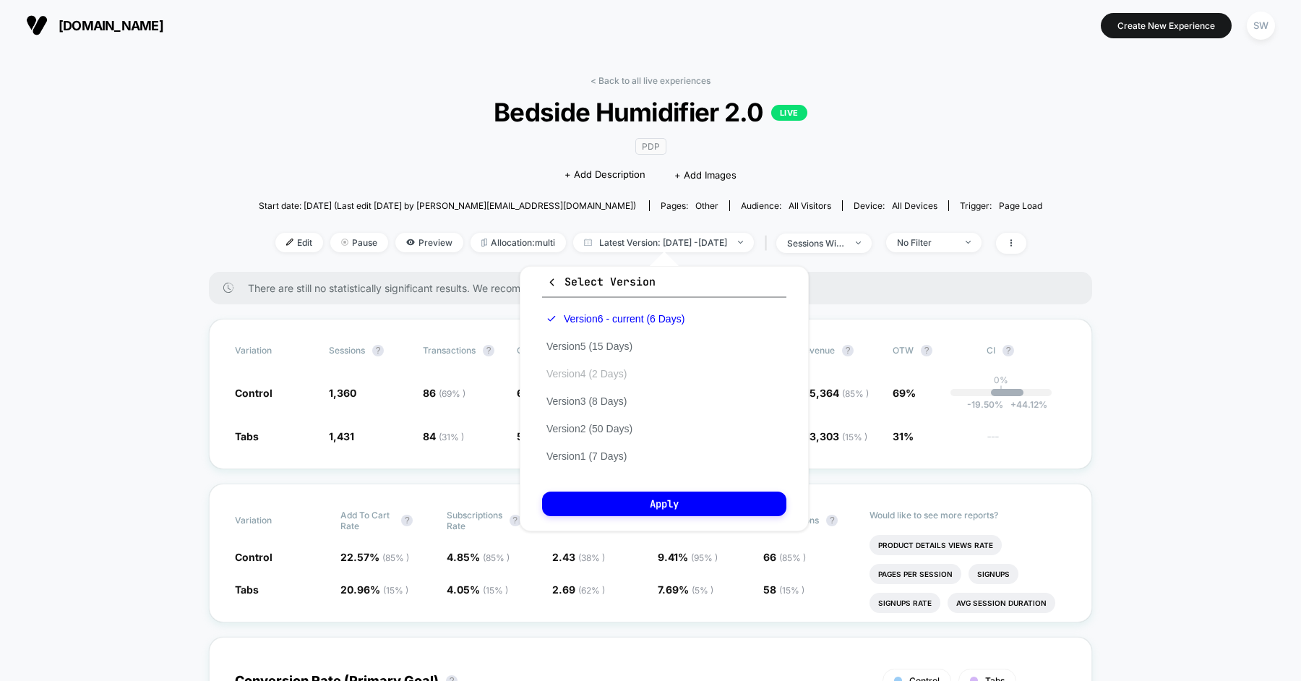
click at [613, 370] on button "Version 4 (2 Days)" at bounding box center [586, 373] width 89 height 13
click at [651, 502] on button "Apply" at bounding box center [664, 504] width 244 height 25
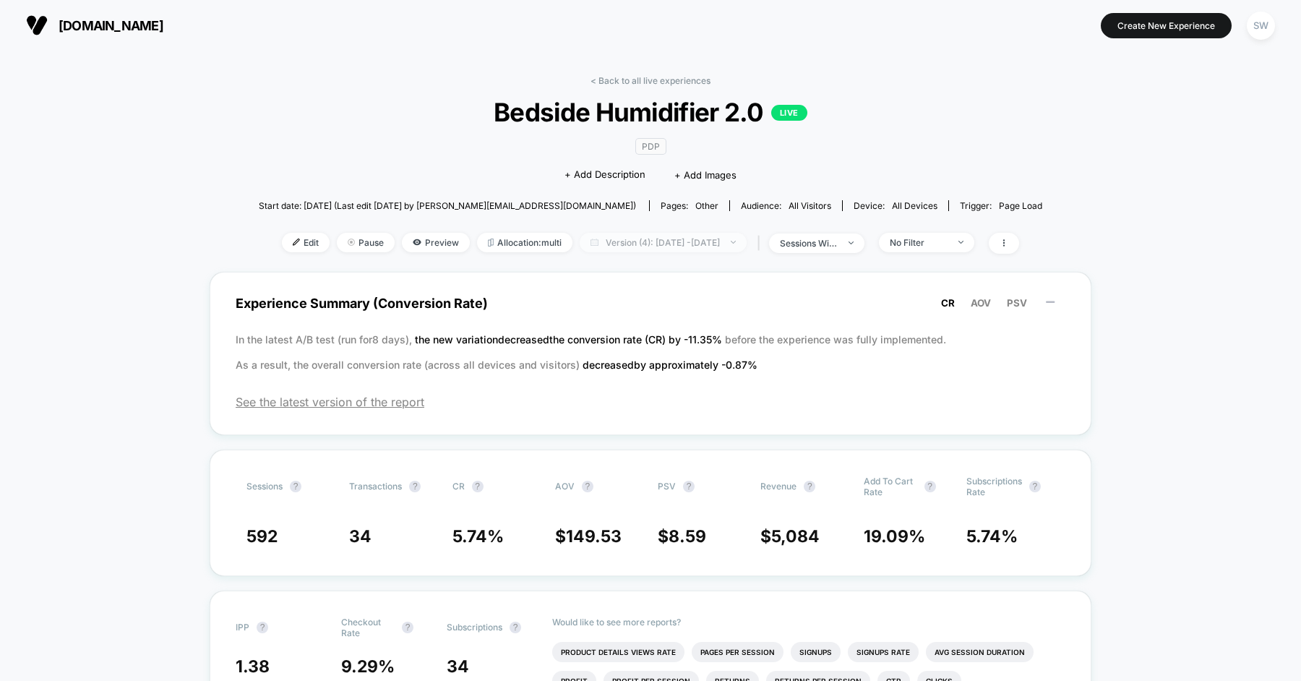
click at [659, 235] on span "Version (4): [DATE] - [DATE]" at bounding box center [663, 243] width 167 height 20
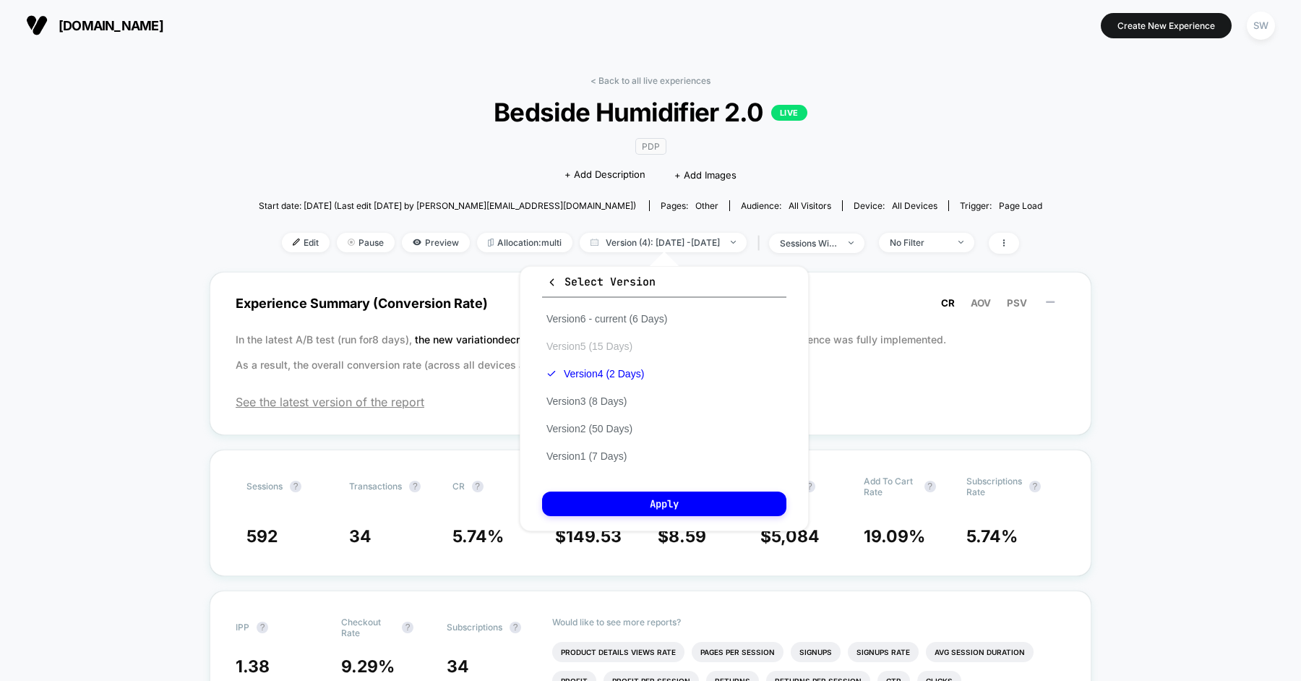
click at [594, 347] on button "Version 5 (15 Days)" at bounding box center [589, 346] width 95 height 13
click at [623, 504] on button "Apply" at bounding box center [664, 504] width 244 height 25
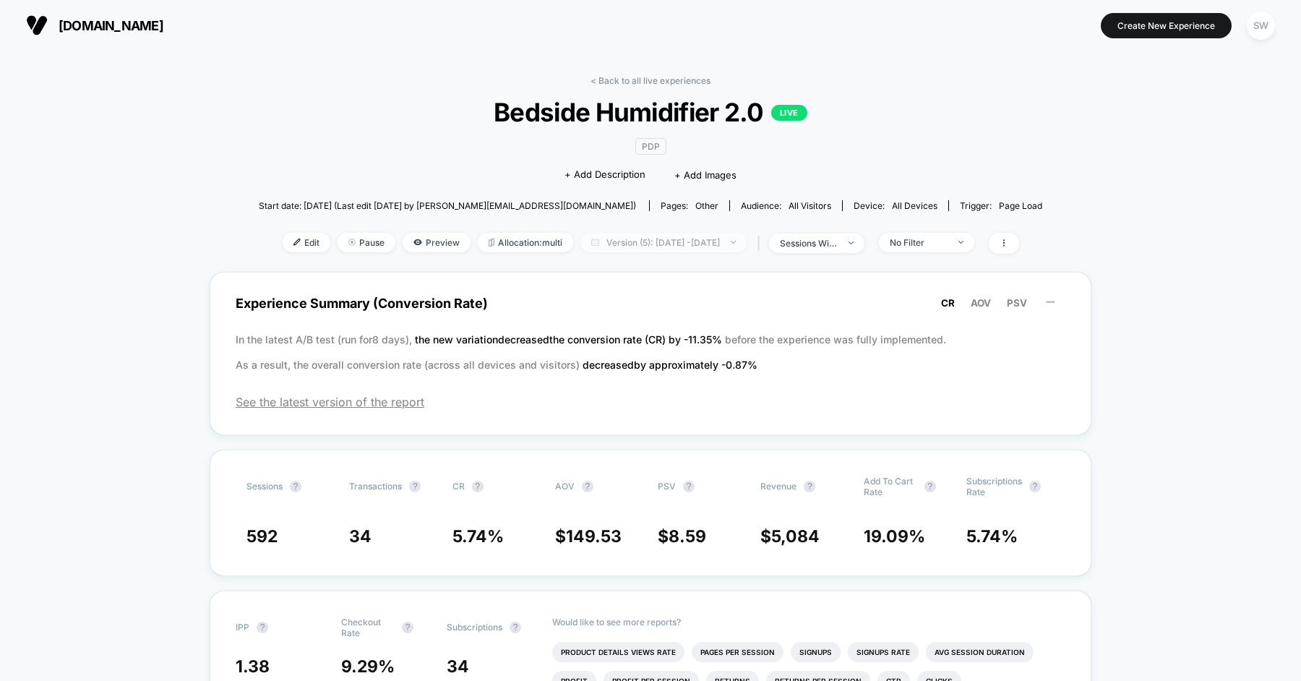
click at [633, 244] on span "Version (5): [DATE] - [DATE]" at bounding box center [664, 243] width 166 height 20
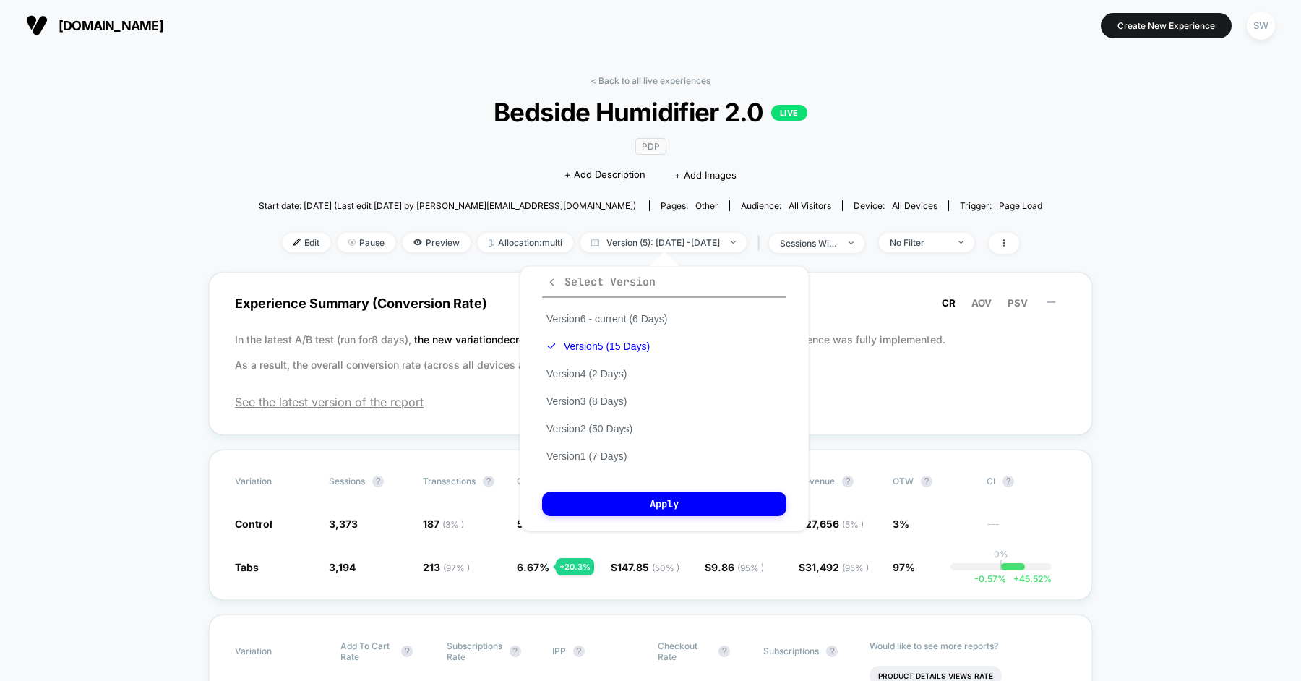
click at [596, 281] on span "Select Version" at bounding box center [601, 282] width 109 height 14
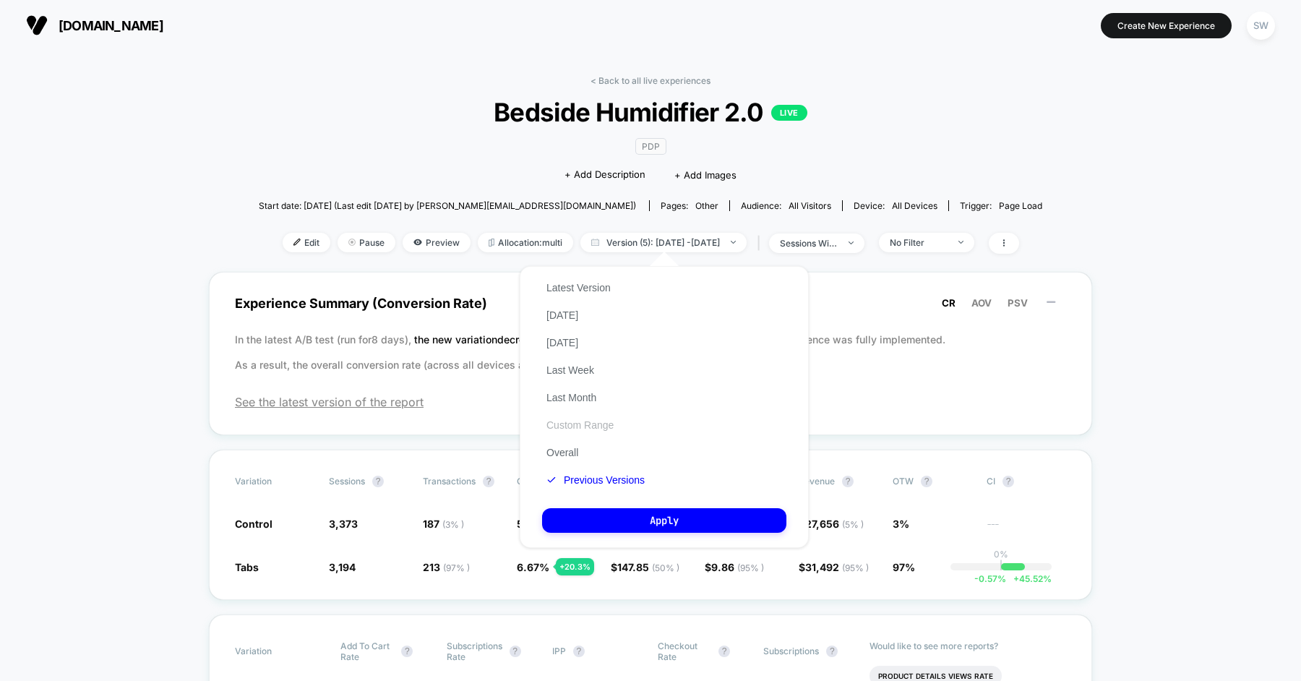
click at [583, 423] on button "Custom Range" at bounding box center [580, 425] width 76 height 13
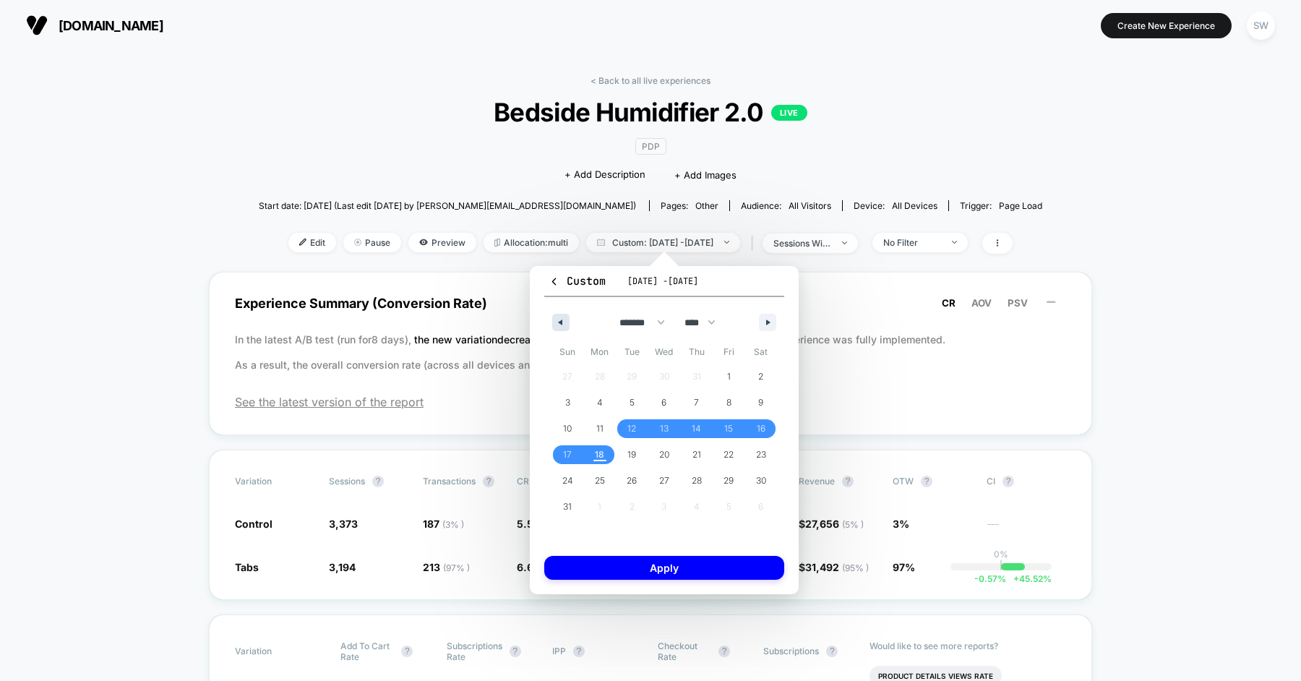
click at [557, 323] on icon "button" at bounding box center [558, 323] width 7 height 6
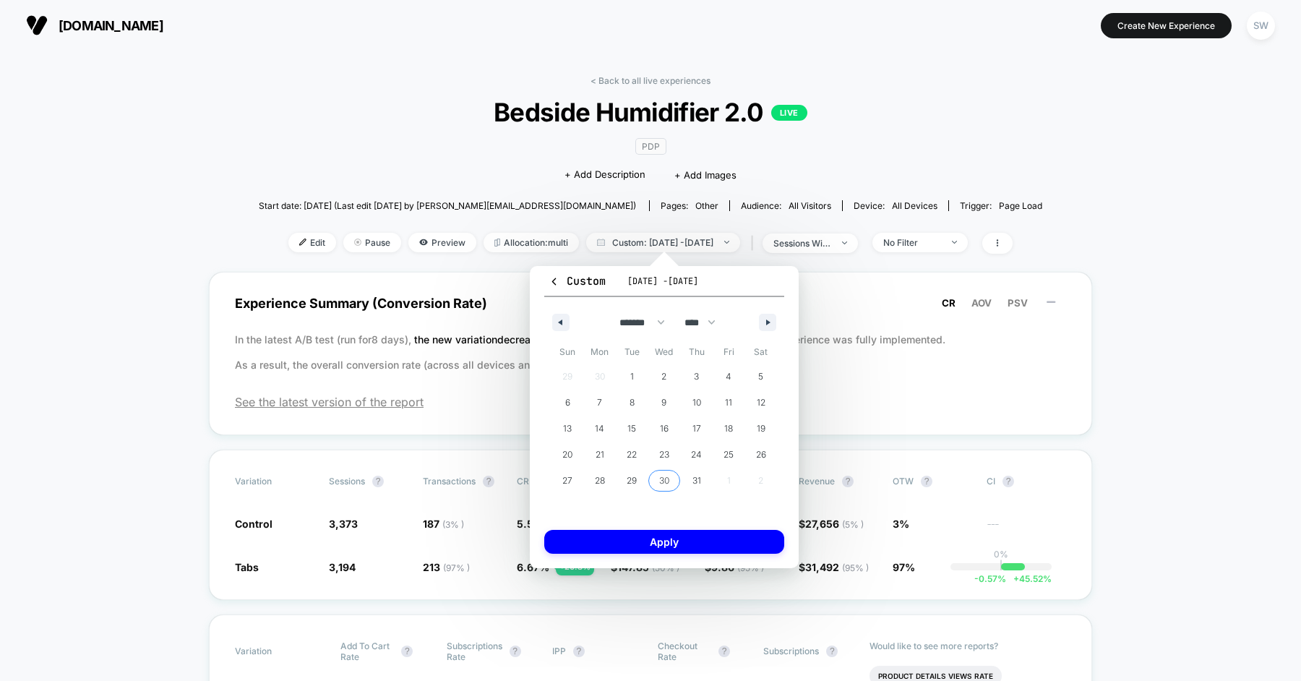
click at [672, 480] on span "30" at bounding box center [665, 480] width 33 height 19
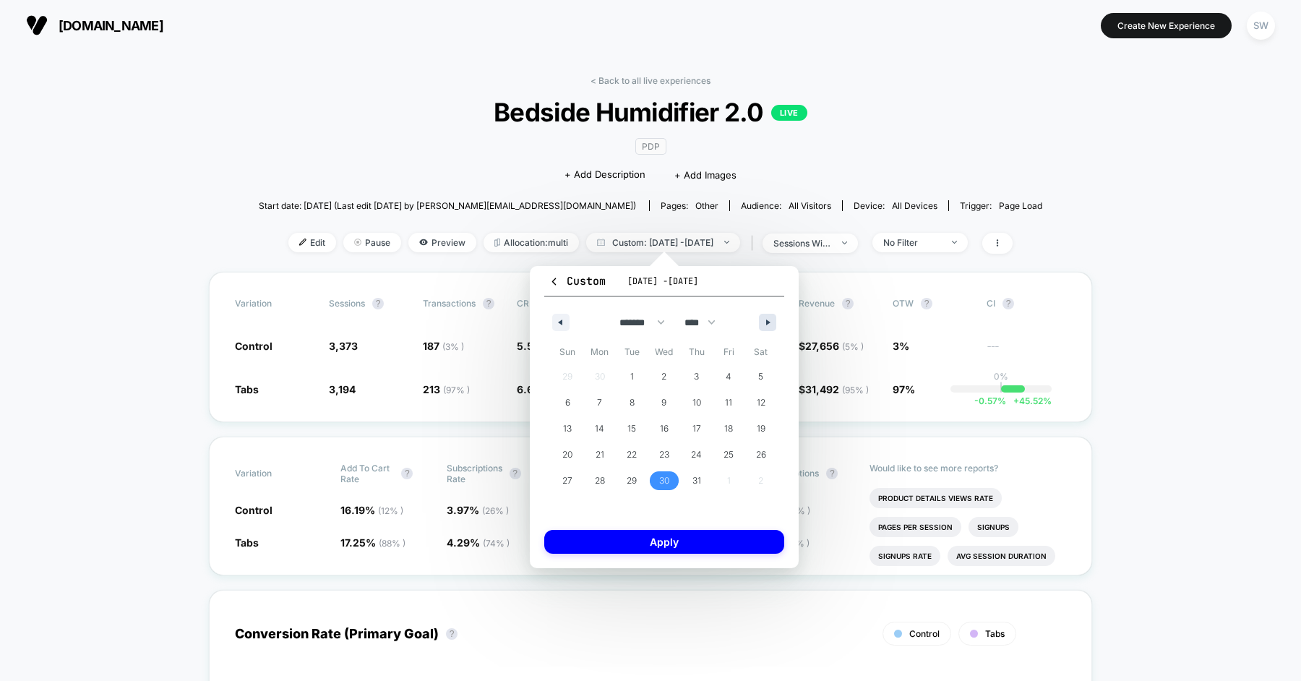
click at [765, 326] on button "button" at bounding box center [767, 322] width 17 height 17
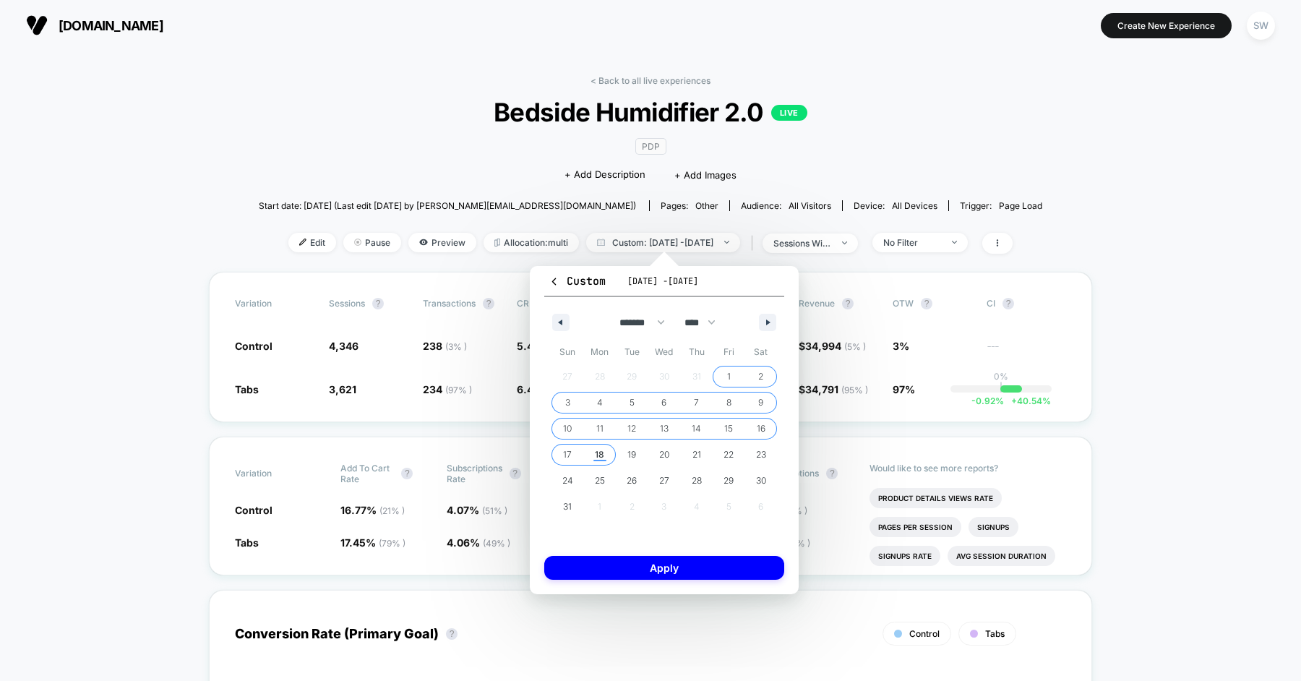
click at [605, 452] on span "18" at bounding box center [600, 454] width 33 height 19
select select "*"
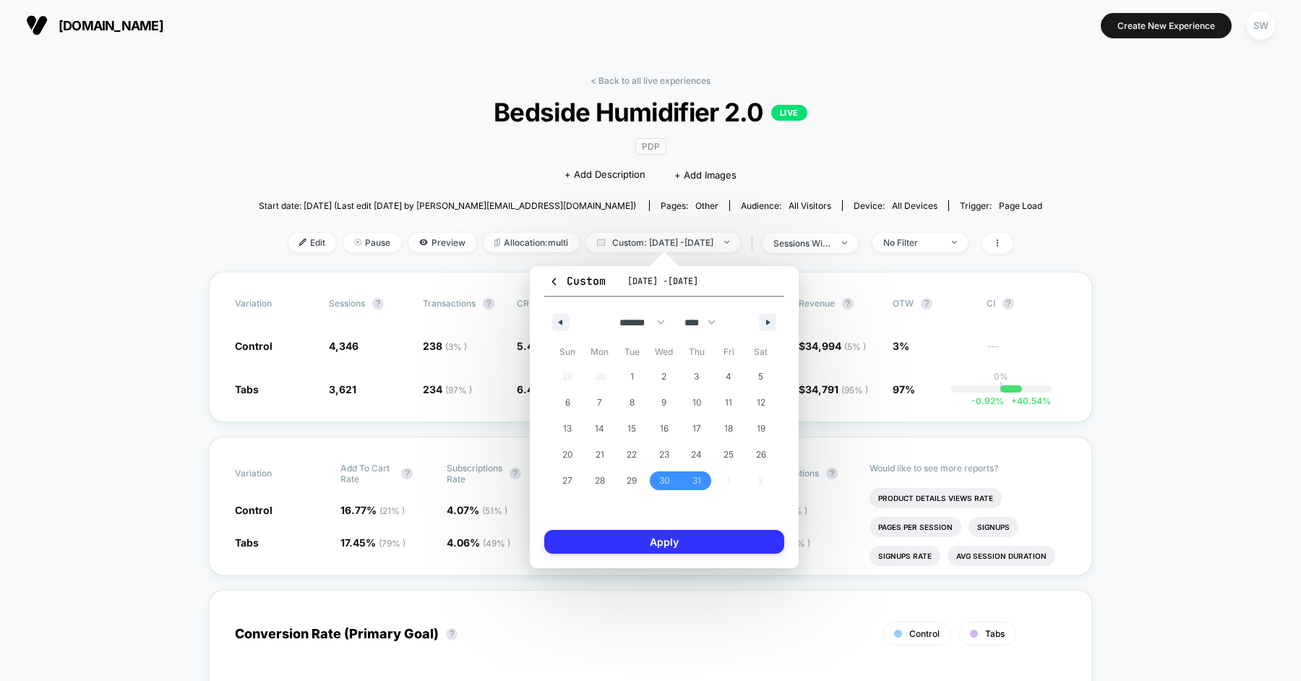
click at [659, 545] on button "Apply" at bounding box center [664, 542] width 240 height 24
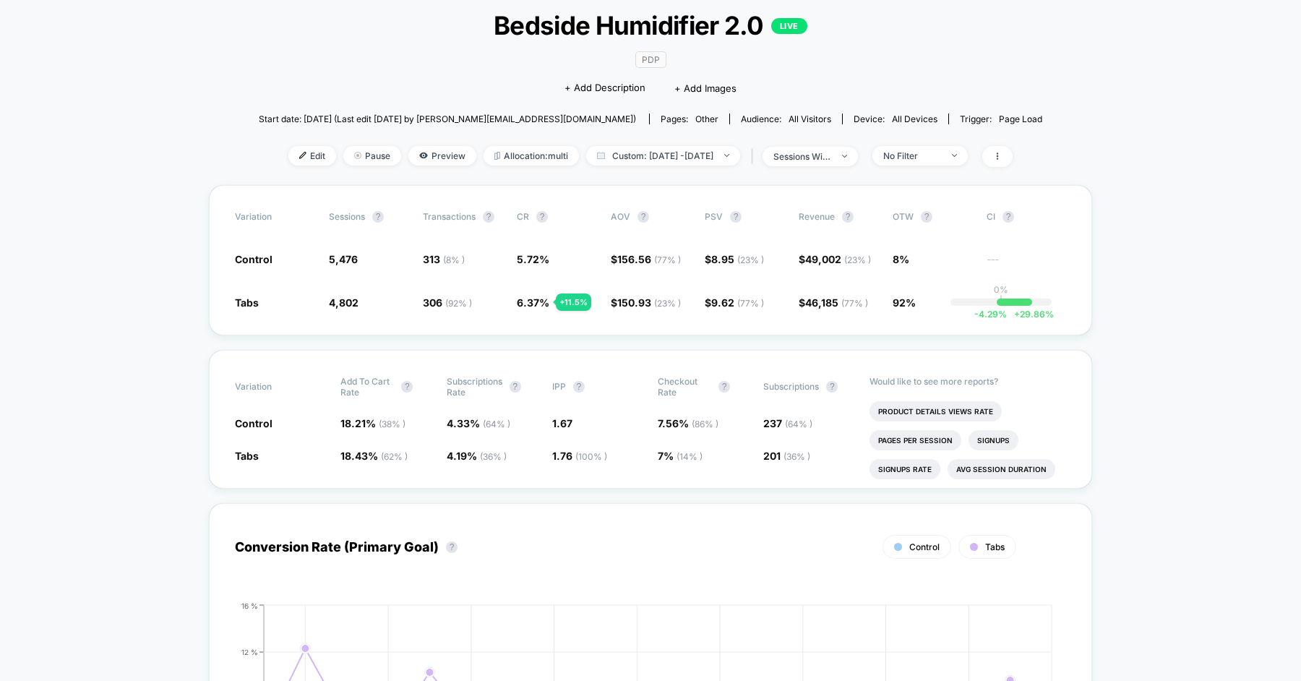
scroll to position [88, 0]
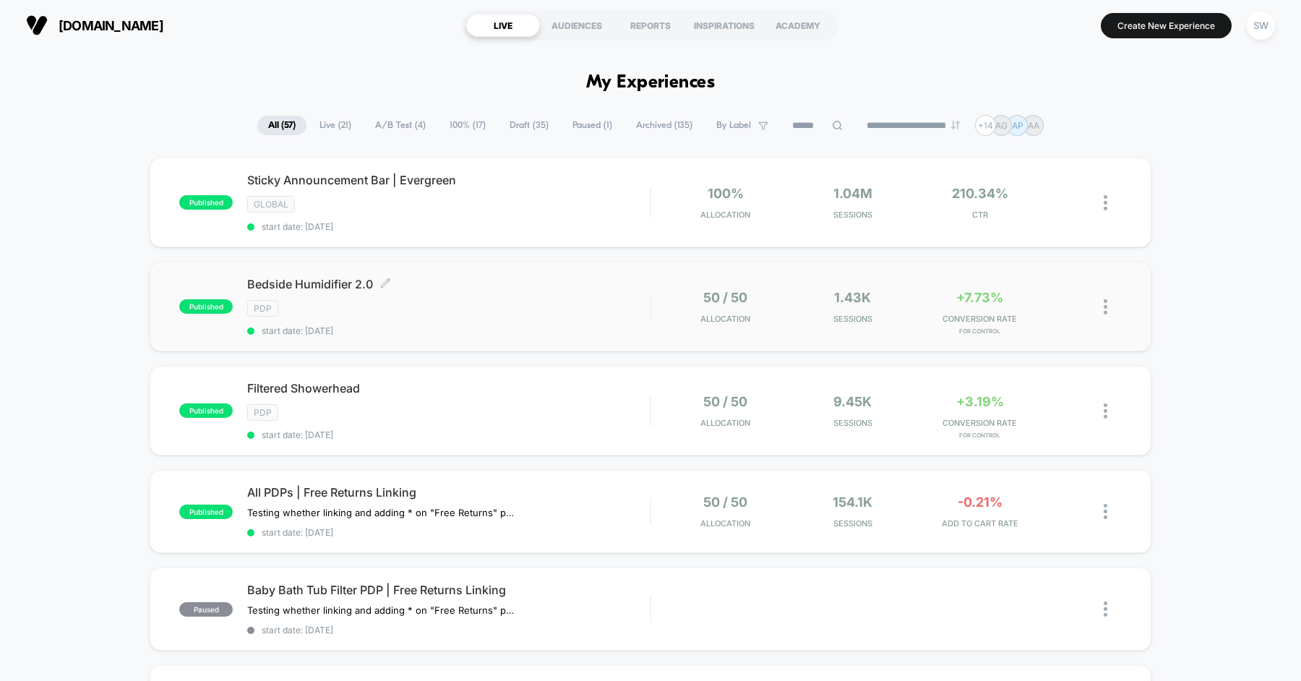
click at [501, 309] on div "PDP" at bounding box center [448, 308] width 403 height 17
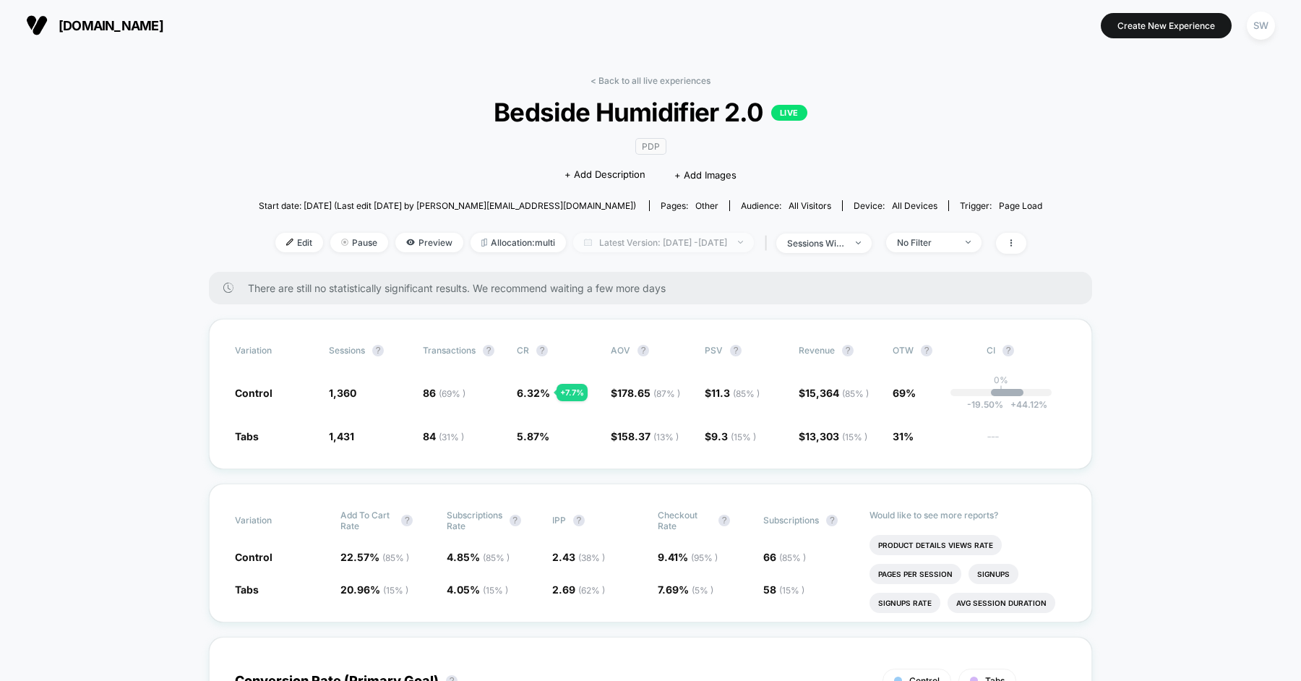
click at [647, 239] on span "Latest Version: [DATE] - [DATE]" at bounding box center [663, 243] width 181 height 20
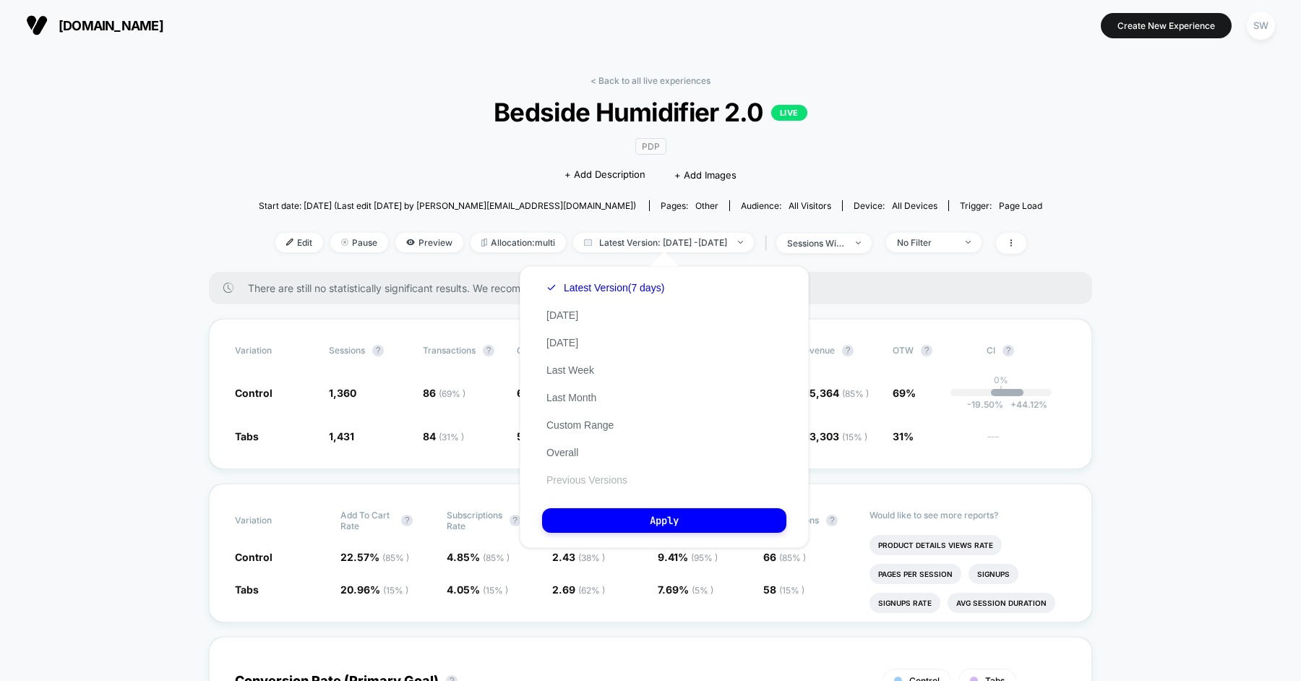
click at [595, 477] on button "Previous Versions" at bounding box center [587, 480] width 90 height 13
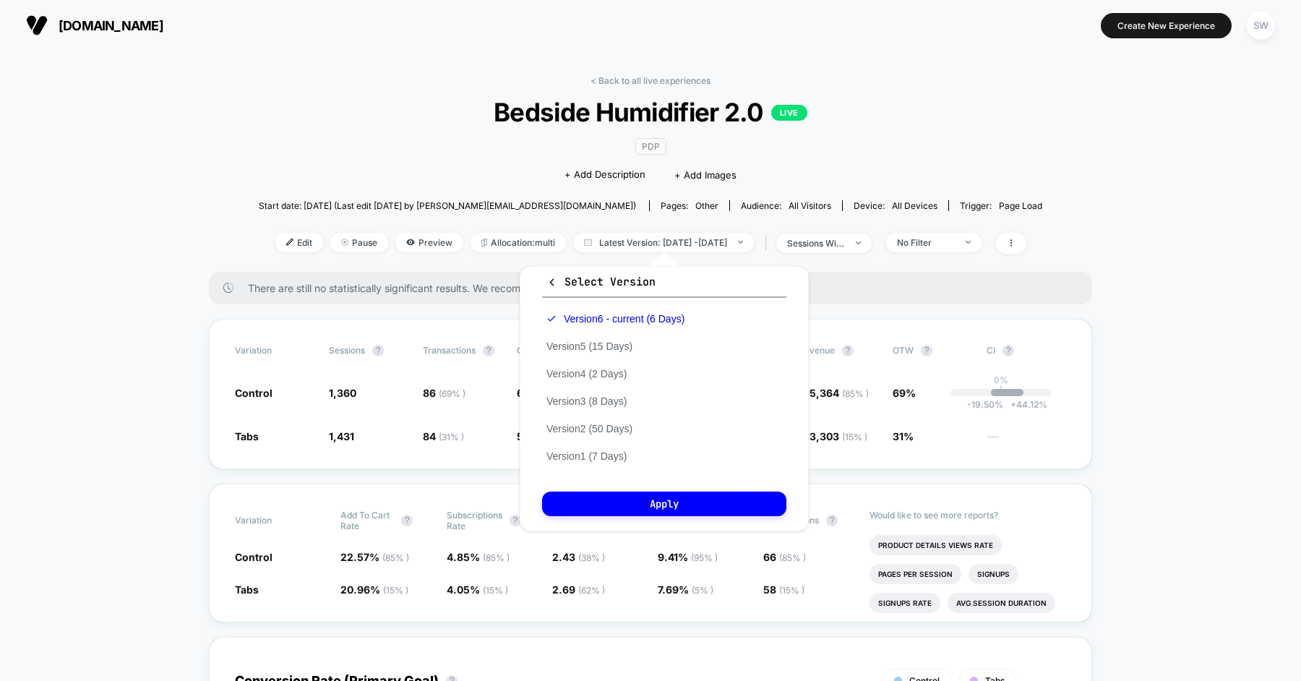
click at [620, 338] on div "Version 6 - current (6 Days) Version 5 (15 Days) Version 4 (2 Days) Version 3 (…" at bounding box center [615, 387] width 147 height 165
click at [620, 345] on button "Version 5 (15 Days)" at bounding box center [589, 346] width 95 height 13
click at [663, 510] on button "Apply" at bounding box center [664, 504] width 244 height 25
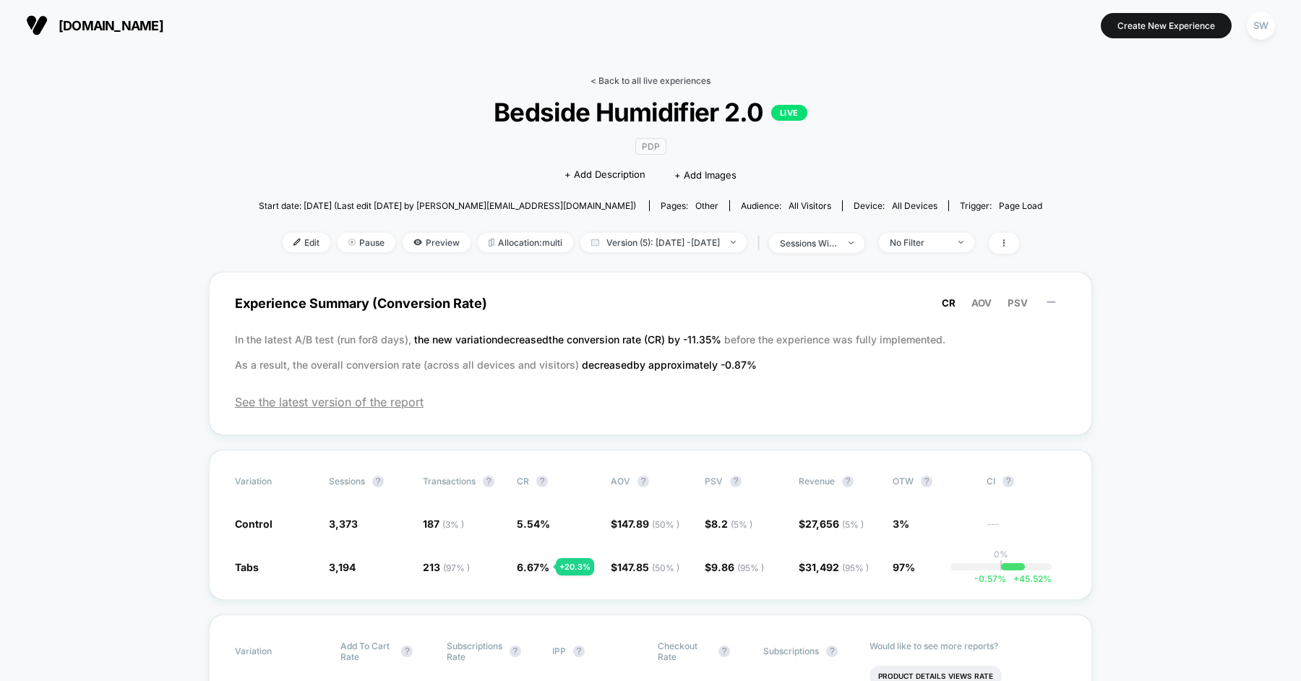
click at [605, 80] on link "< Back to all live experiences" at bounding box center [651, 80] width 120 height 11
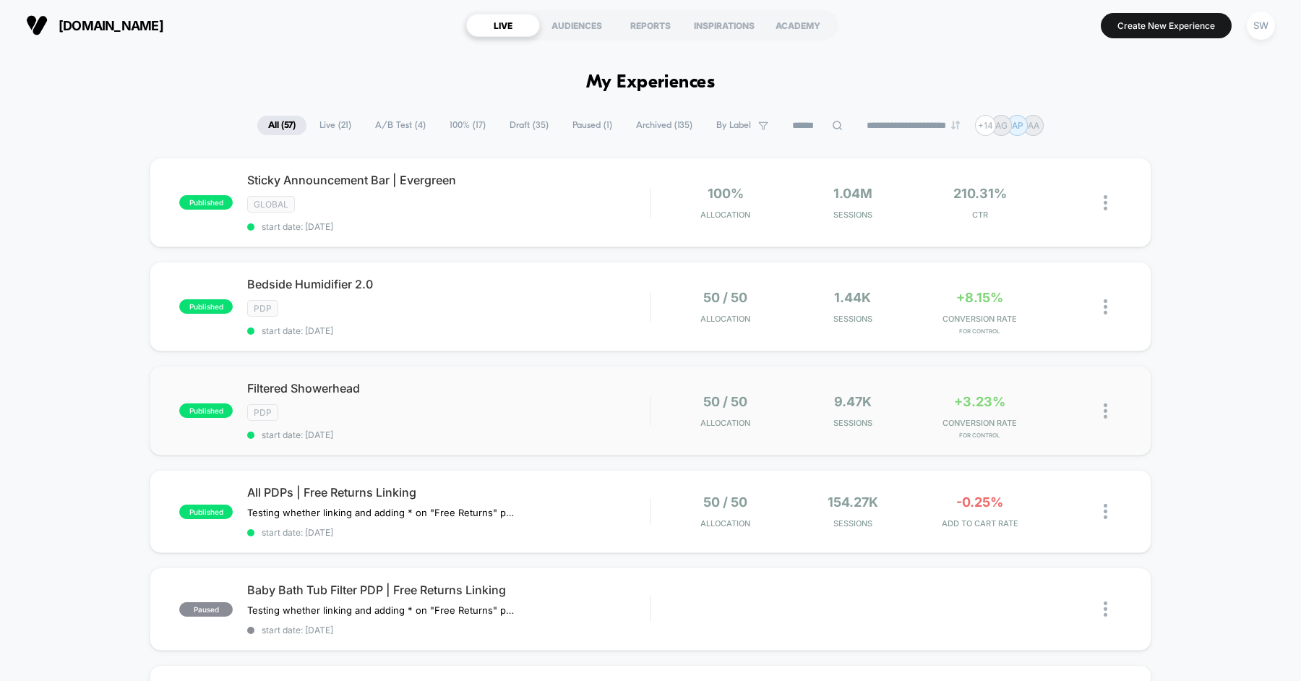
scroll to position [19, 0]
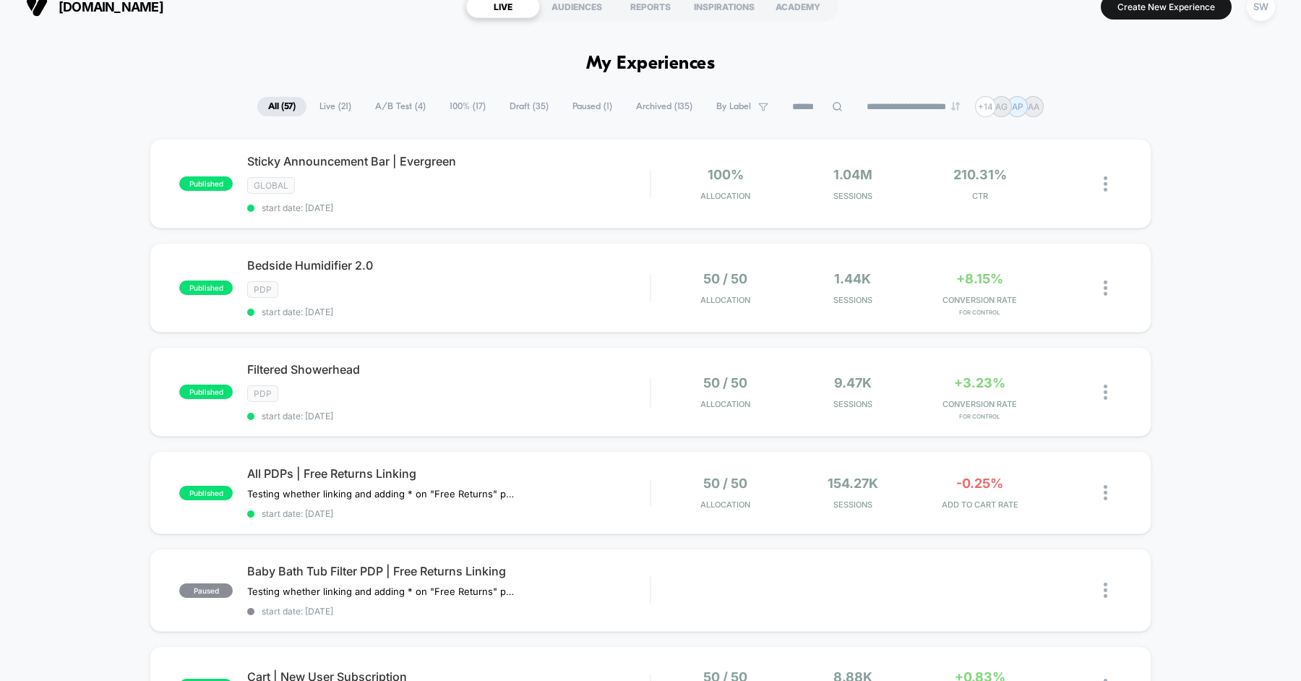
click at [463, 421] on div "published Filtered Showerhead PDP start date: [DATE] 50 / 50 Allocation 9.47k S…" at bounding box center [651, 392] width 1002 height 90
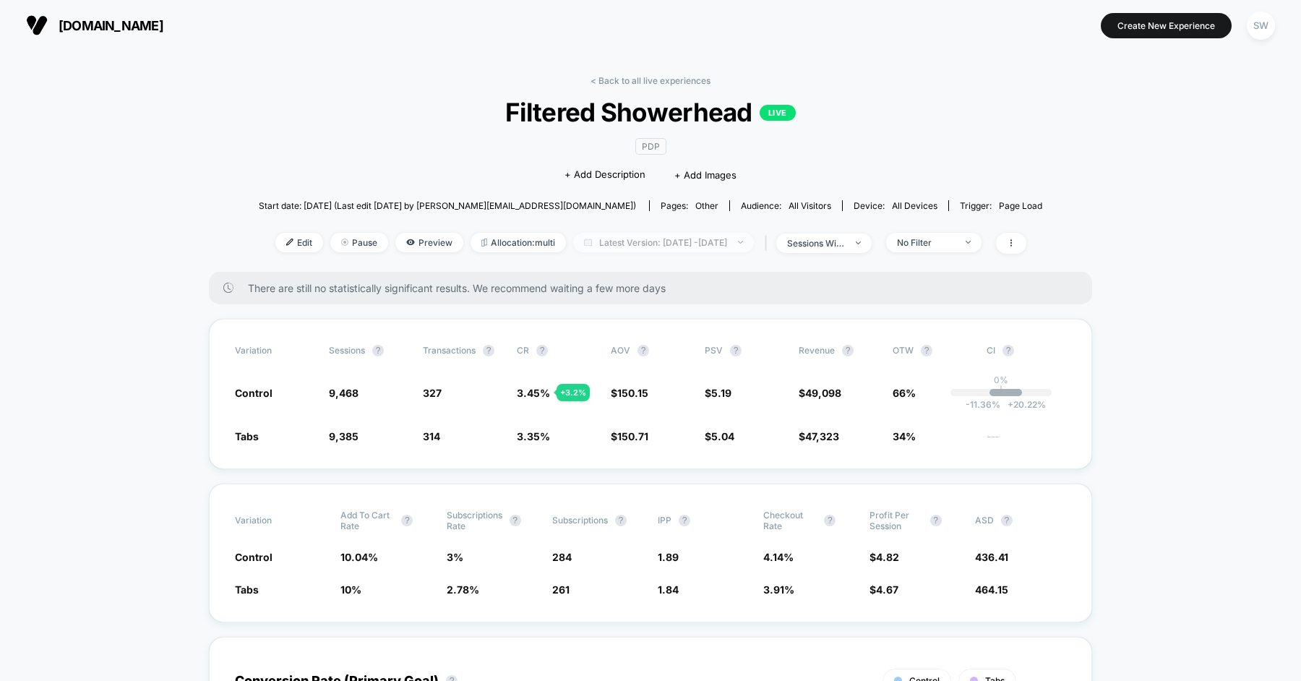
click at [674, 243] on span "Latest Version: [DATE] - [DATE]" at bounding box center [663, 243] width 181 height 20
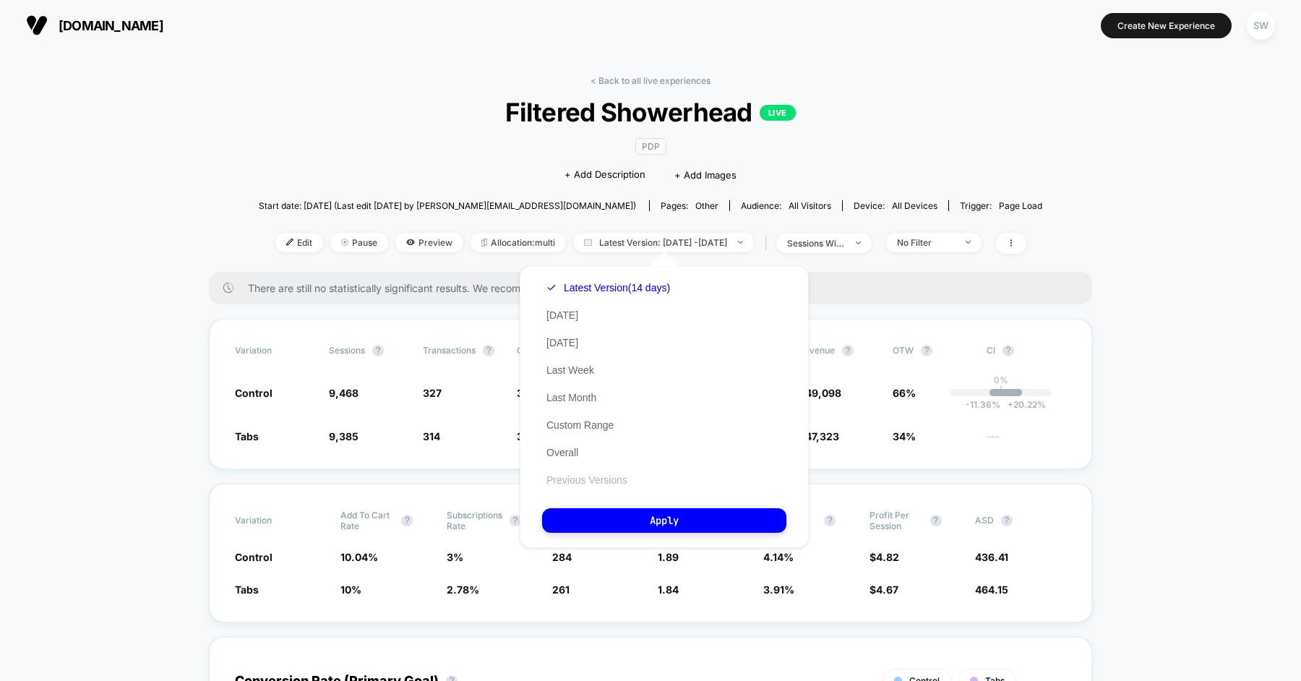
click at [594, 482] on button "Previous Versions" at bounding box center [587, 480] width 90 height 13
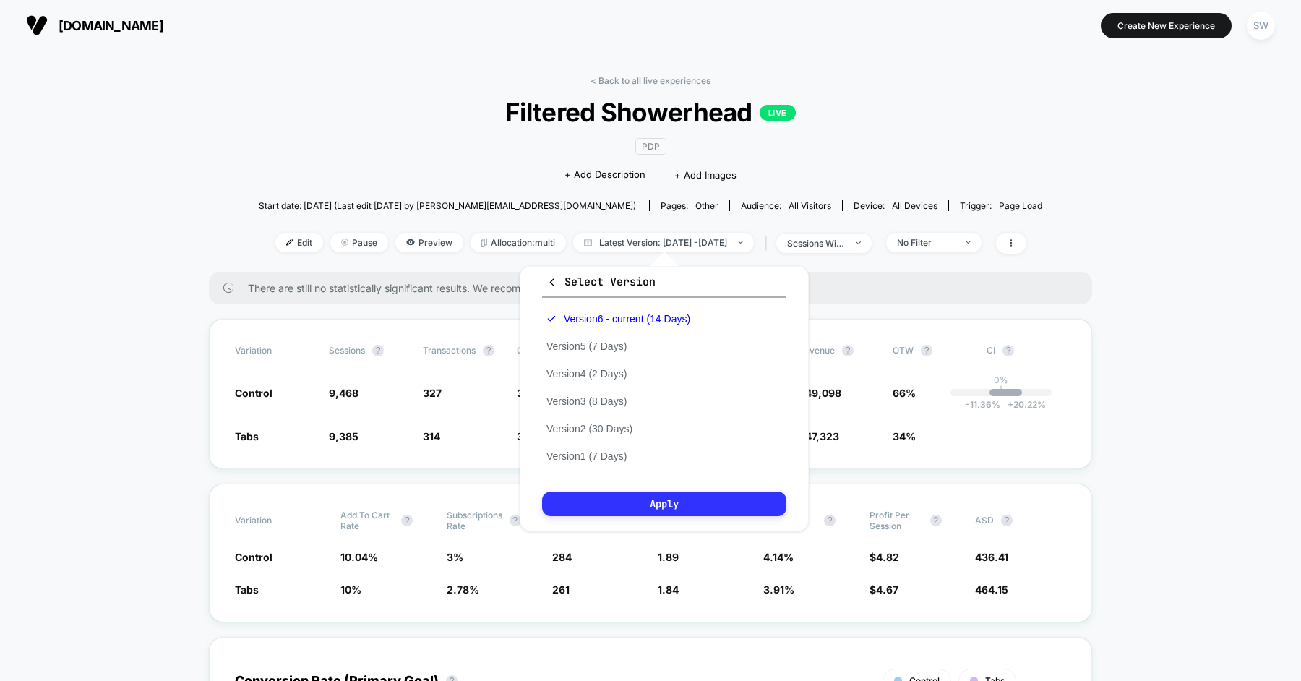
click at [662, 513] on button "Apply" at bounding box center [664, 504] width 244 height 25
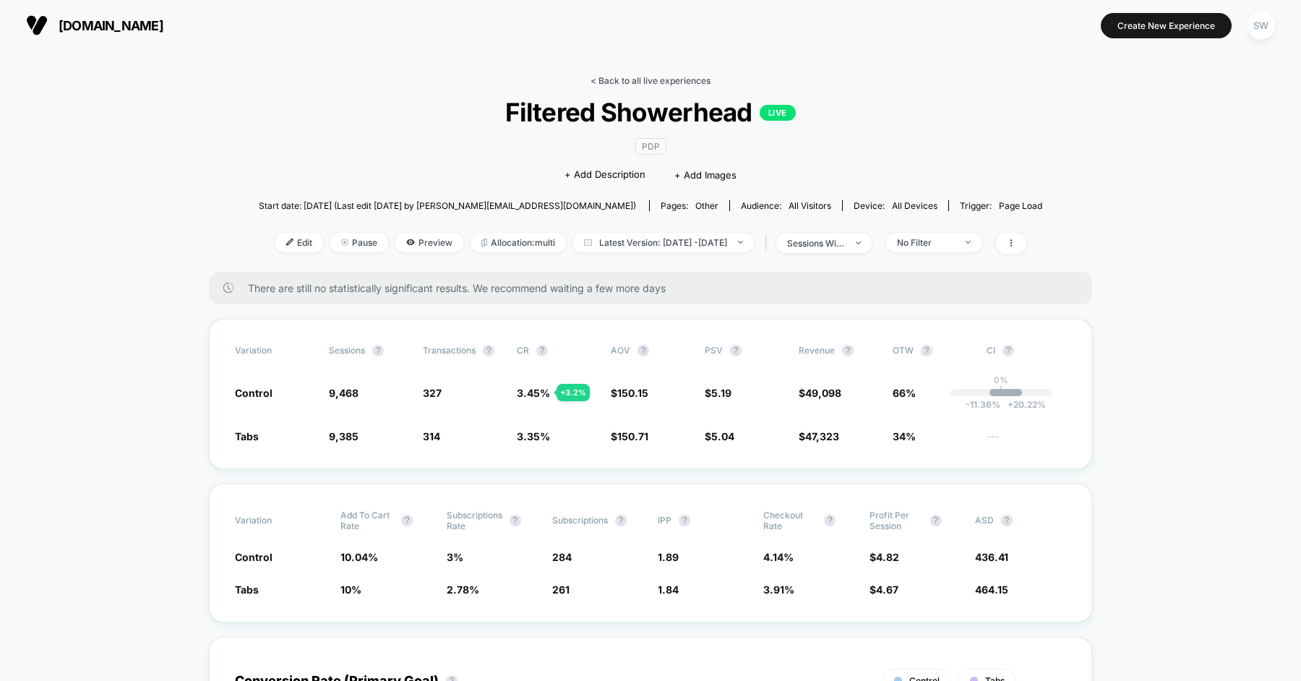
click at [635, 82] on link "< Back to all live experiences" at bounding box center [651, 80] width 120 height 11
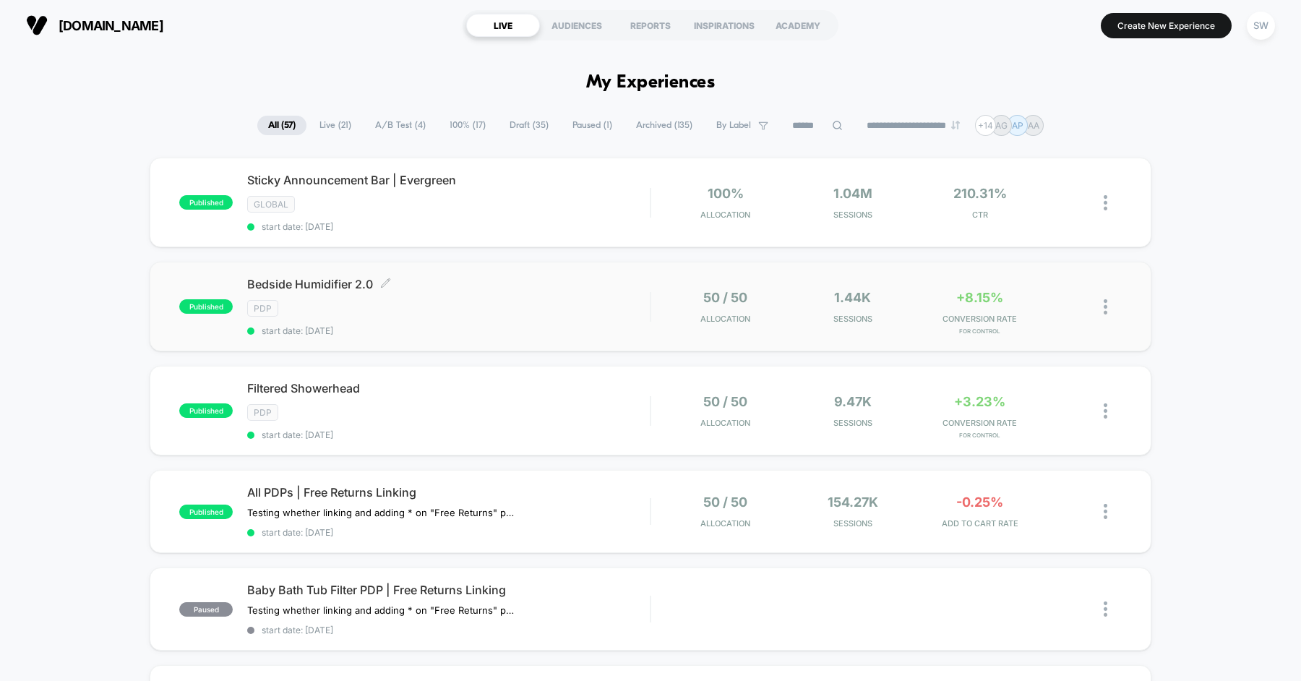
click at [560, 304] on div "PDP" at bounding box center [448, 308] width 403 height 17
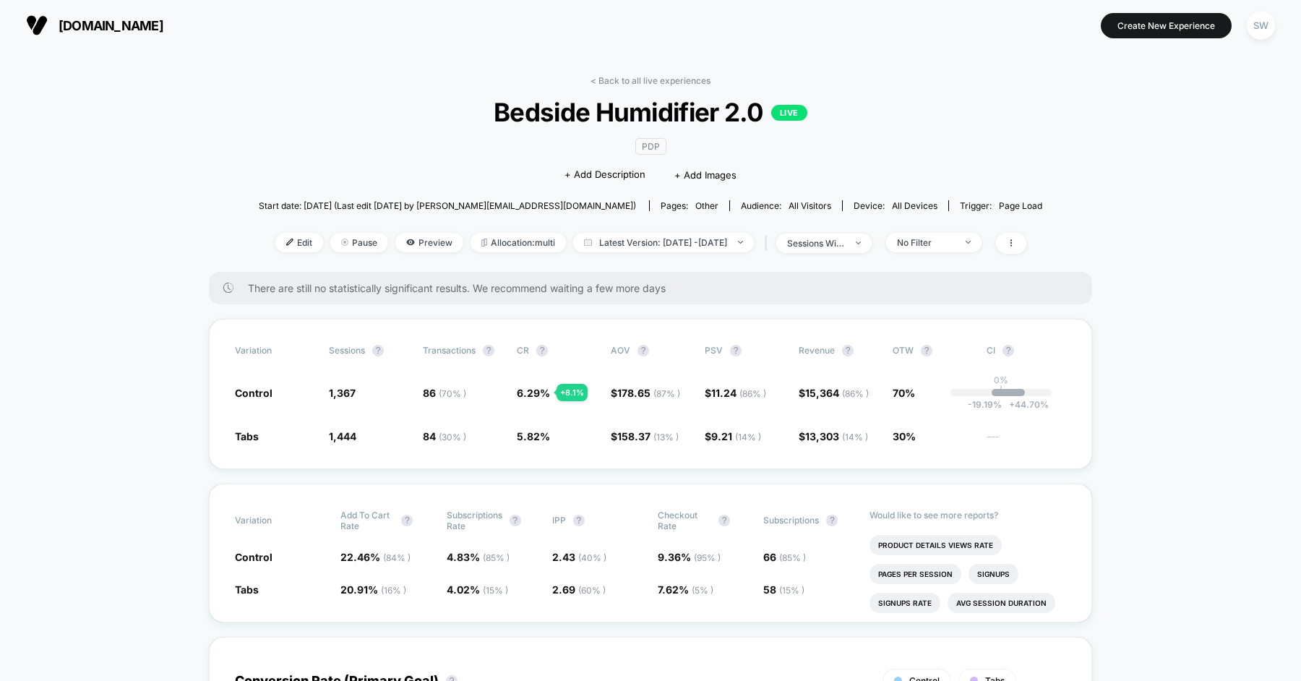
click at [635, 233] on div "Edit Pause Preview Allocation: multi Latest Version: [DATE] - [DATE] | sessions…" at bounding box center [651, 243] width 784 height 21
click at [636, 245] on span "Latest Version: [DATE] - [DATE]" at bounding box center [663, 243] width 181 height 20
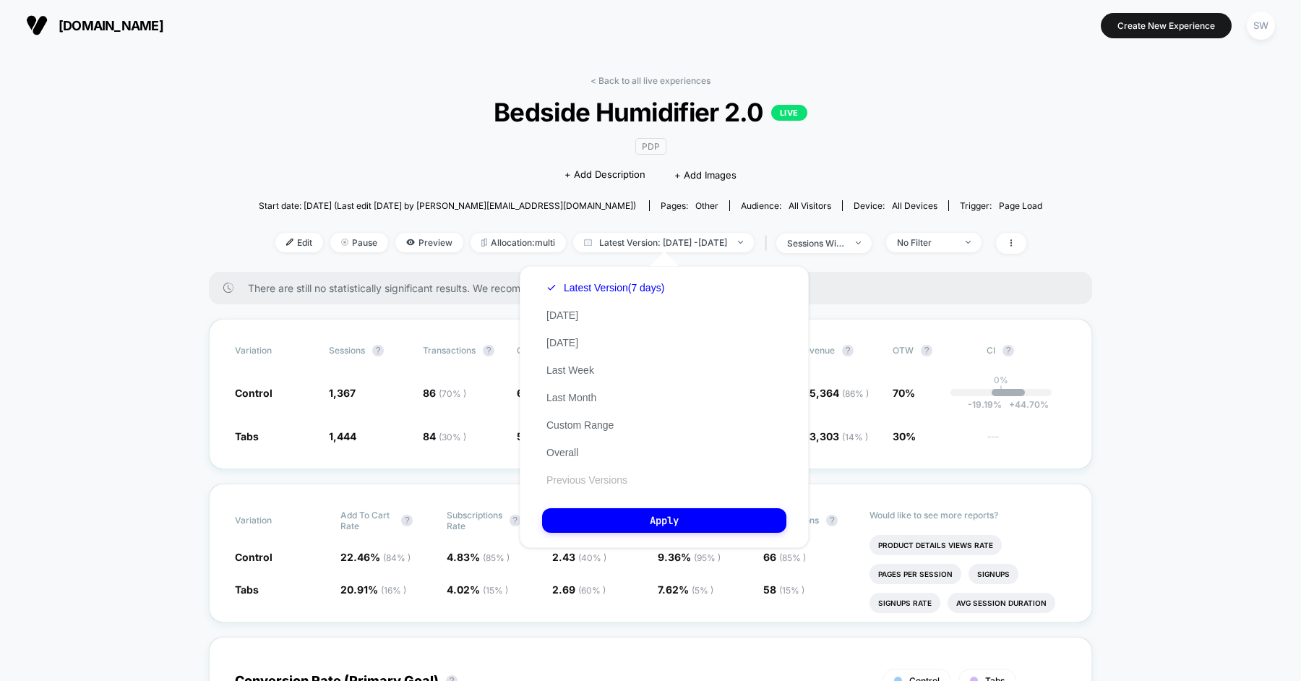
click at [577, 476] on button "Previous Versions" at bounding box center [587, 480] width 90 height 13
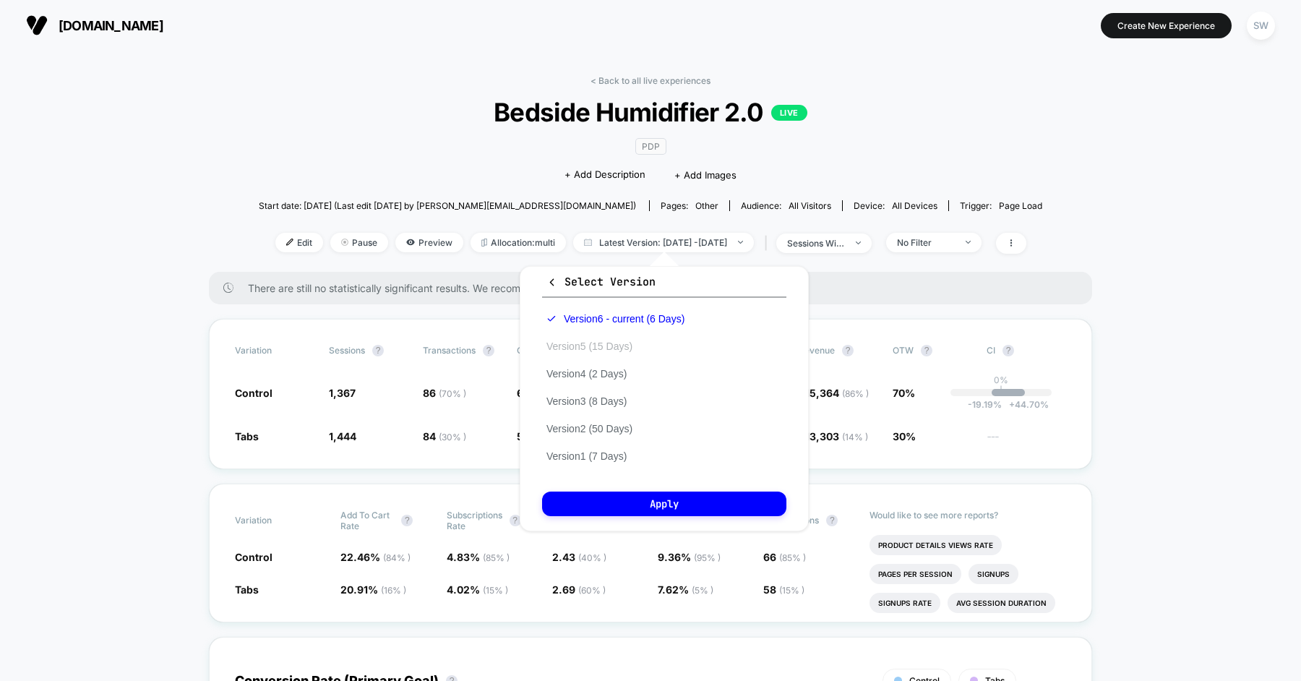
click at [609, 343] on button "Version 5 (15 Days)" at bounding box center [589, 346] width 95 height 13
click at [658, 497] on button "Apply" at bounding box center [664, 504] width 244 height 25
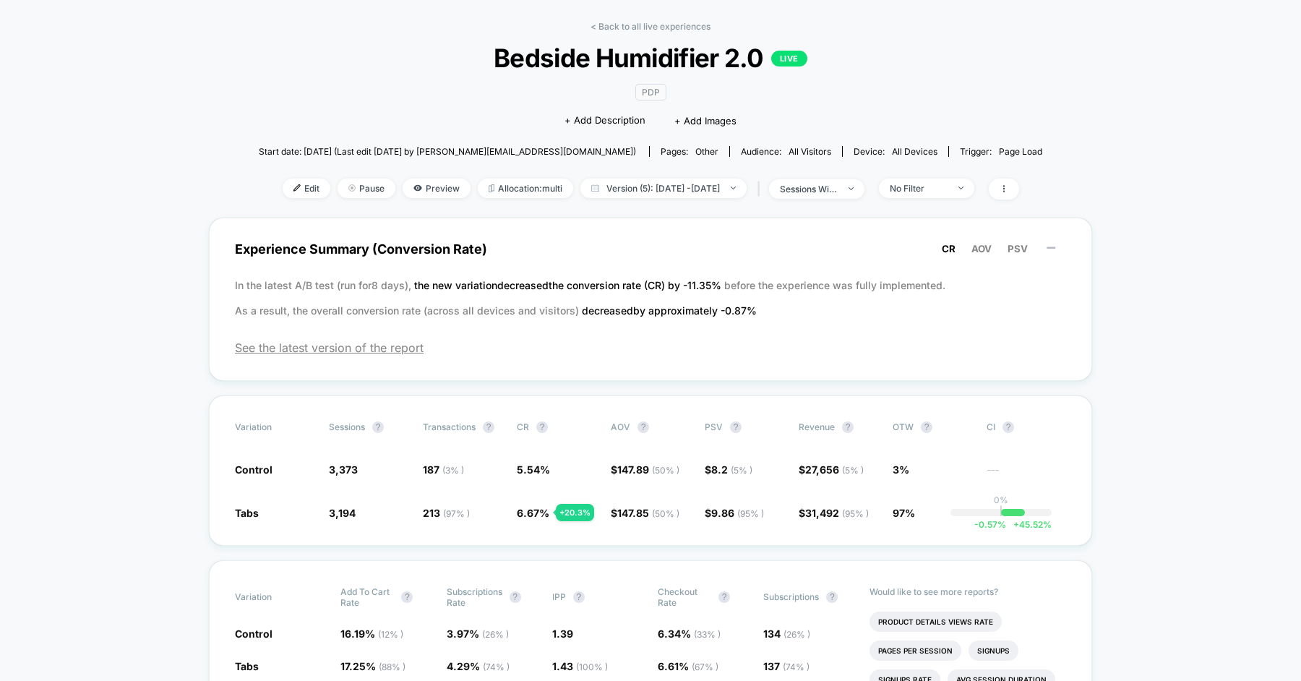
scroll to position [55, 0]
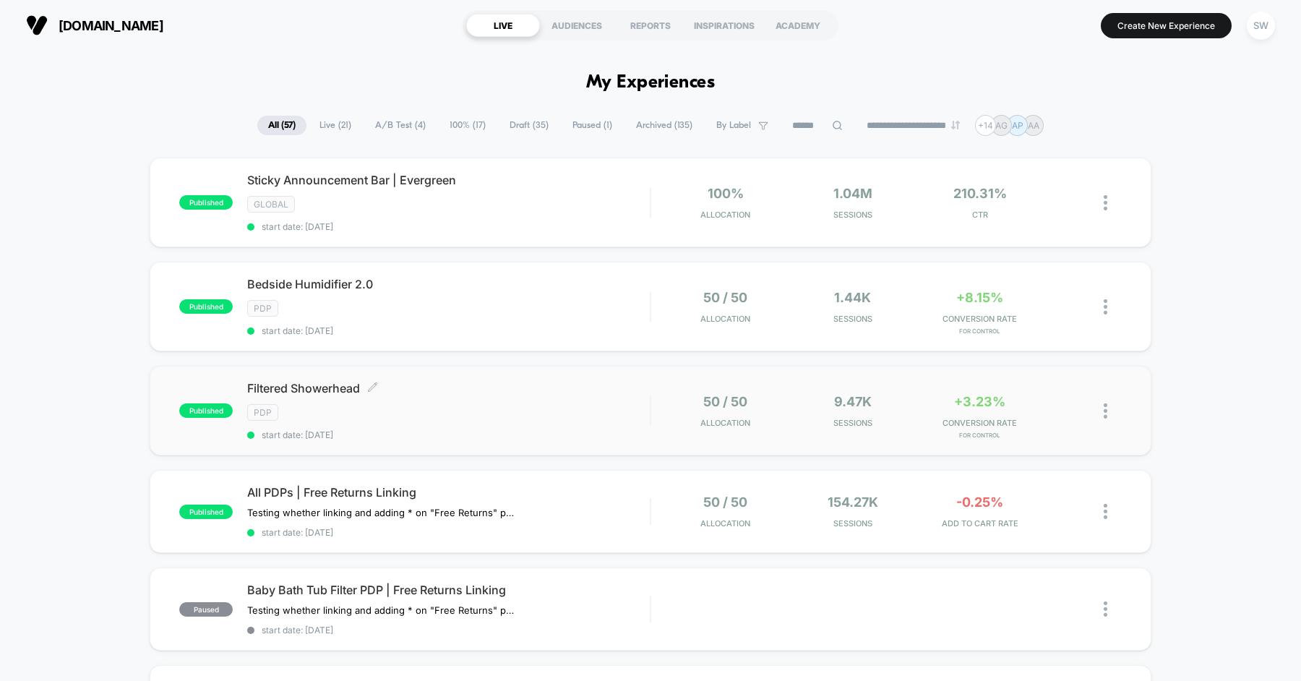
click at [468, 386] on span "Filtered Showerhead Click to edit experience details" at bounding box center [448, 388] width 403 height 14
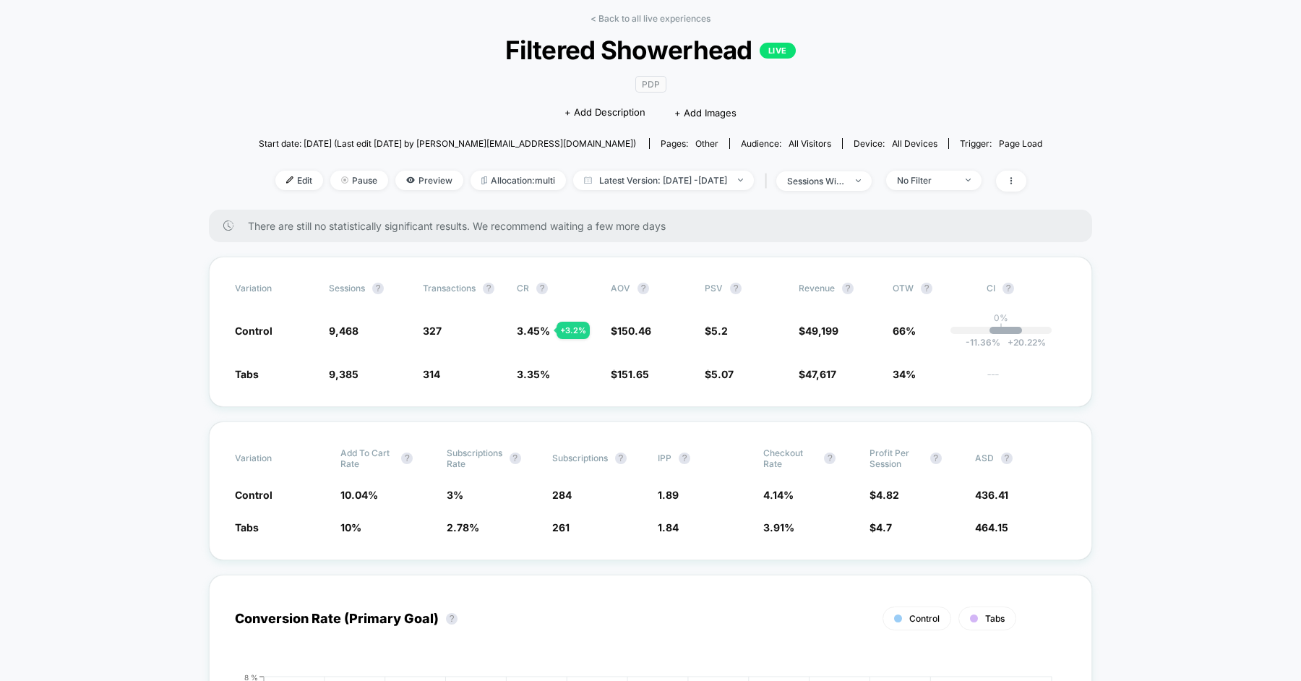
scroll to position [52, 0]
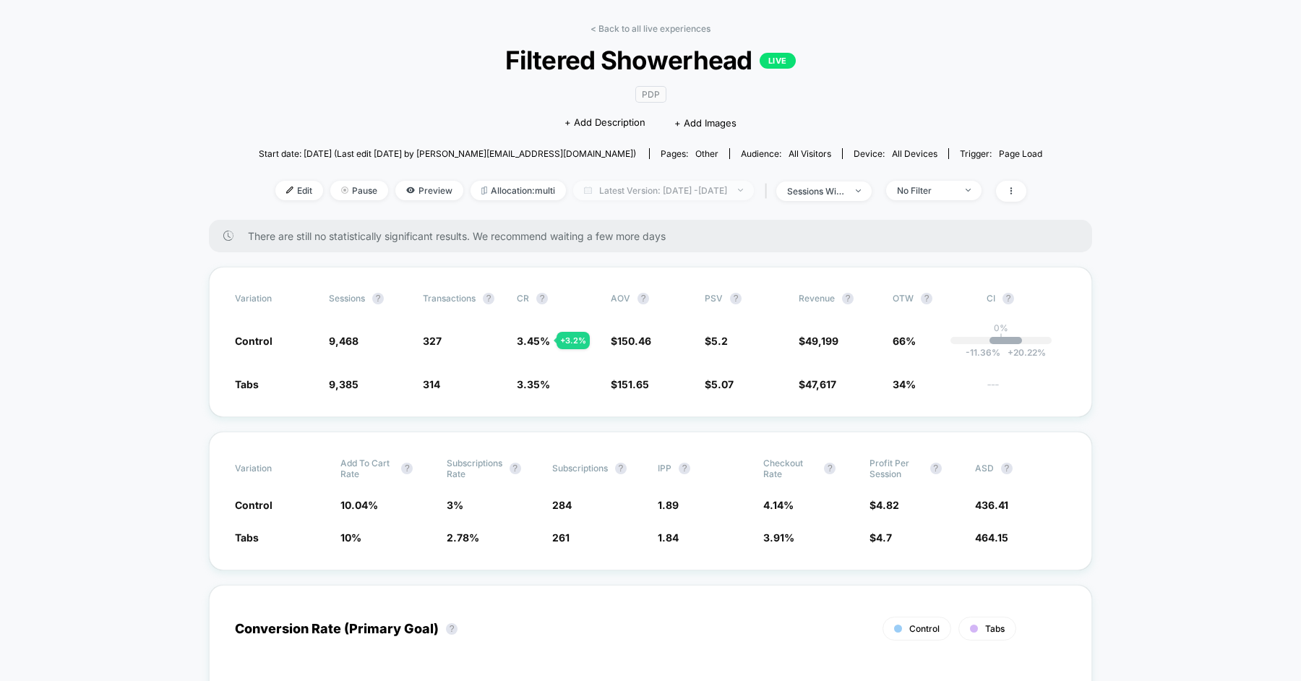
click at [649, 184] on span "Latest Version: [DATE] - [DATE]" at bounding box center [663, 191] width 181 height 20
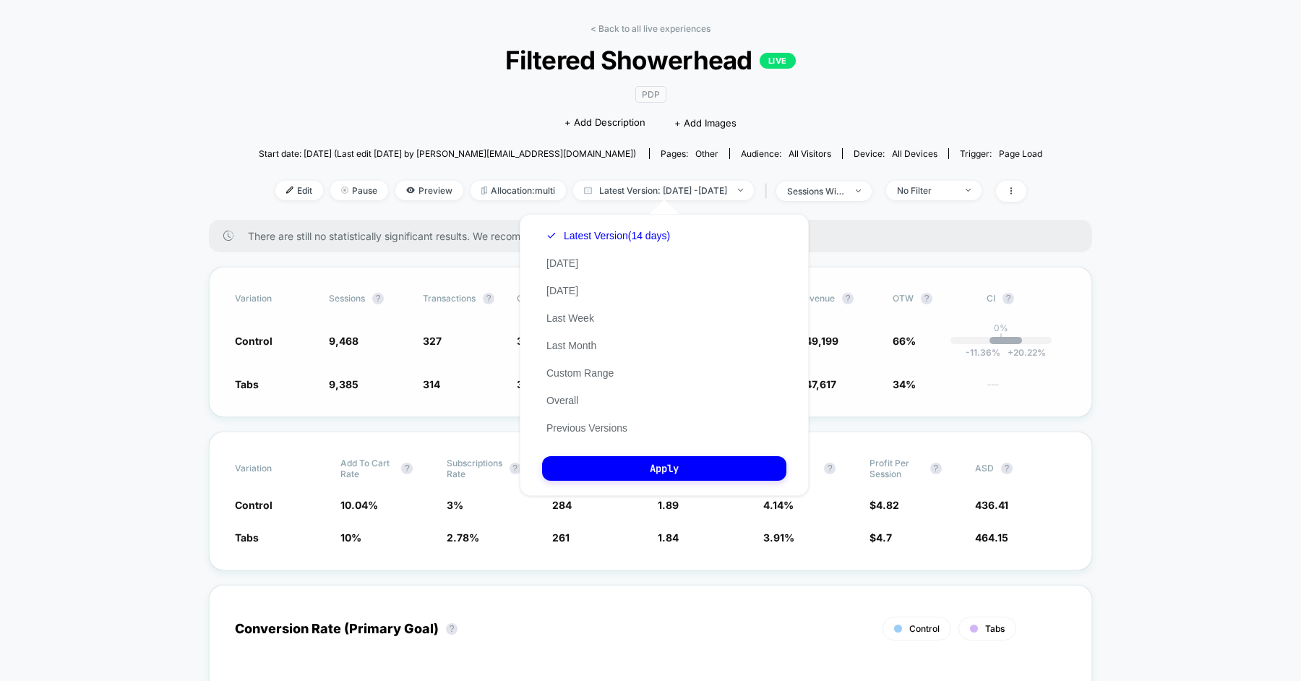
click at [403, 281] on div "Variation Sessions ? Transactions ? CR ? AOV ? PSV ? Revenue ? OTW ? CI ? Contr…" at bounding box center [650, 342] width 883 height 150
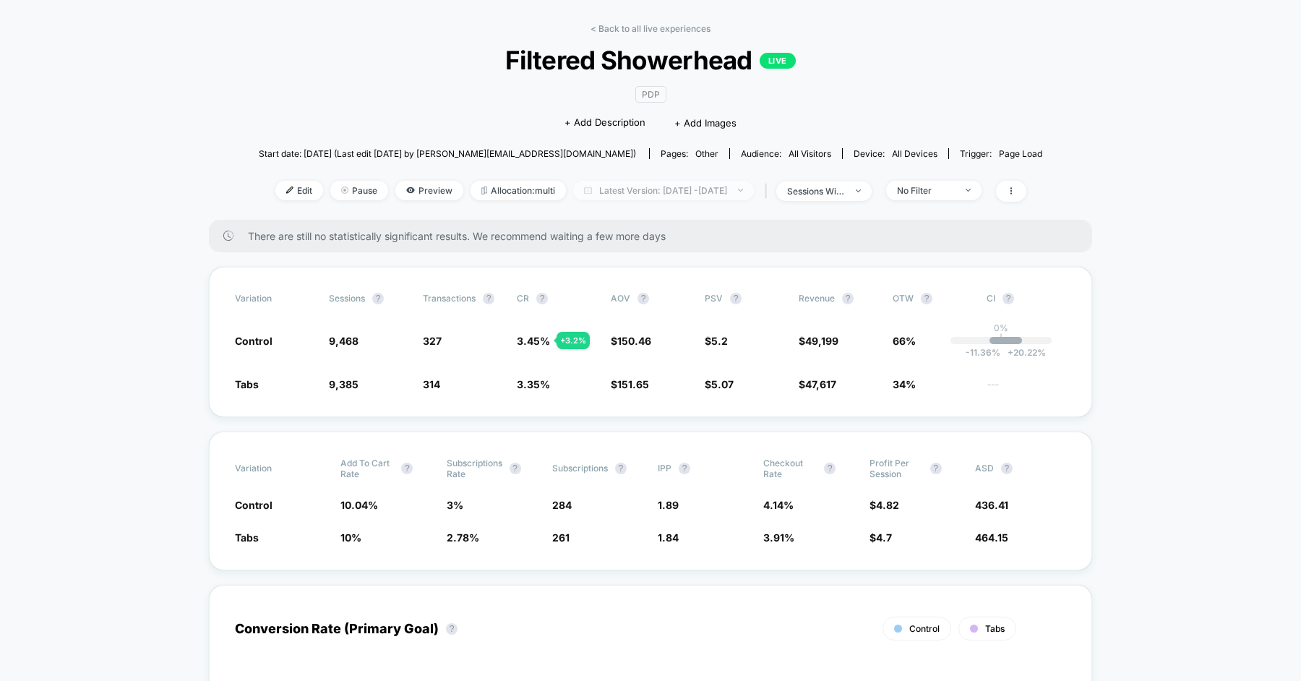
click at [633, 197] on span "Latest Version: [DATE] - [DATE]" at bounding box center [663, 191] width 181 height 20
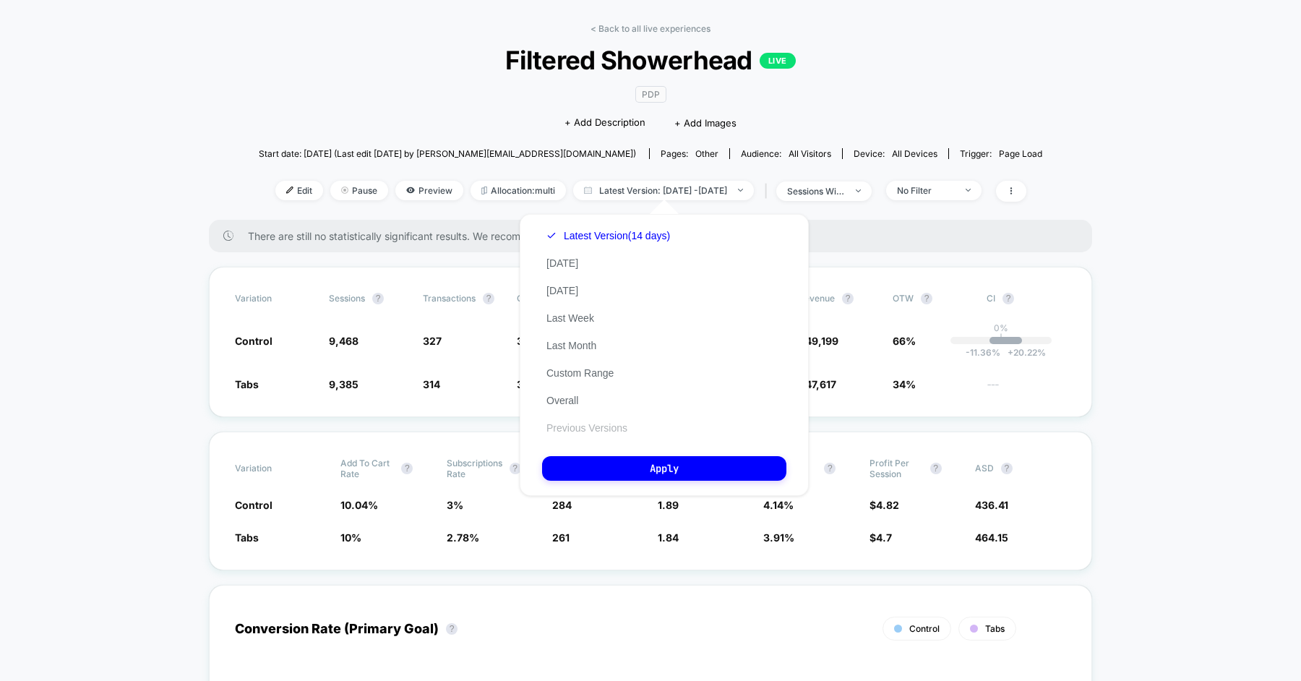
click at [593, 427] on button "Previous Versions" at bounding box center [587, 427] width 90 height 13
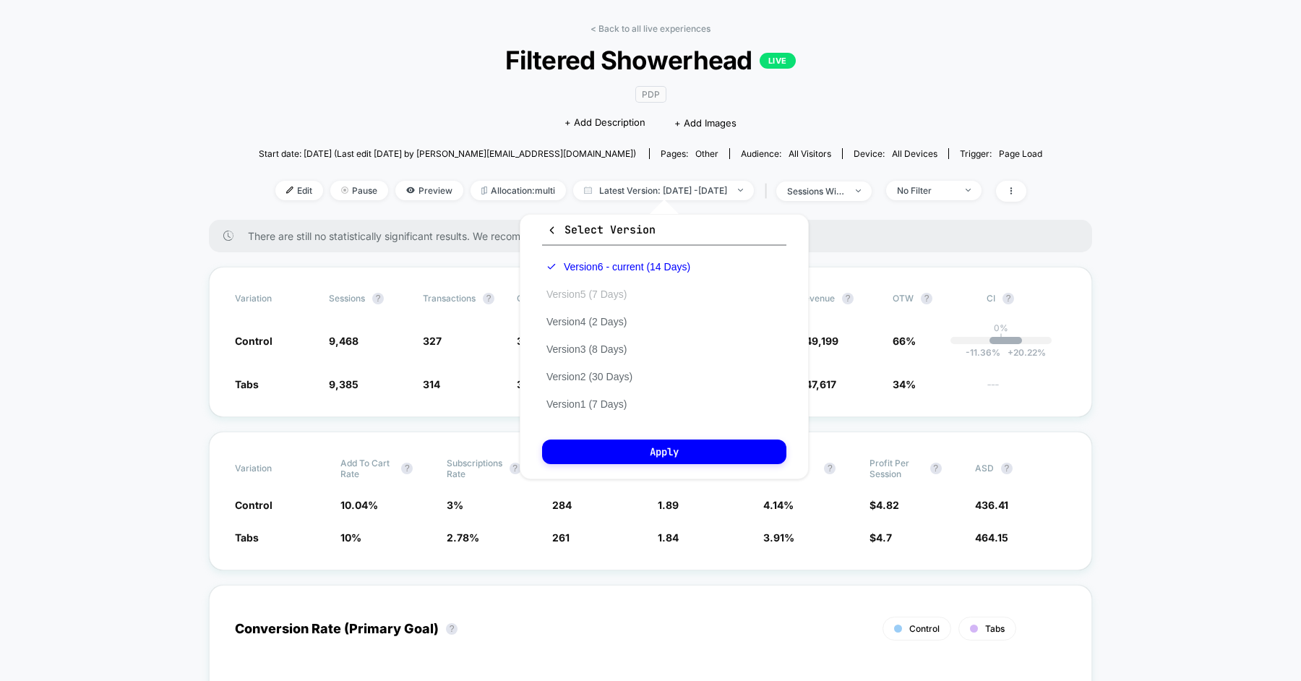
click at [602, 294] on button "Version 5 (7 Days)" at bounding box center [586, 294] width 89 height 13
click at [650, 462] on button "Apply" at bounding box center [664, 452] width 244 height 25
